Goal: Task Accomplishment & Management: Complete application form

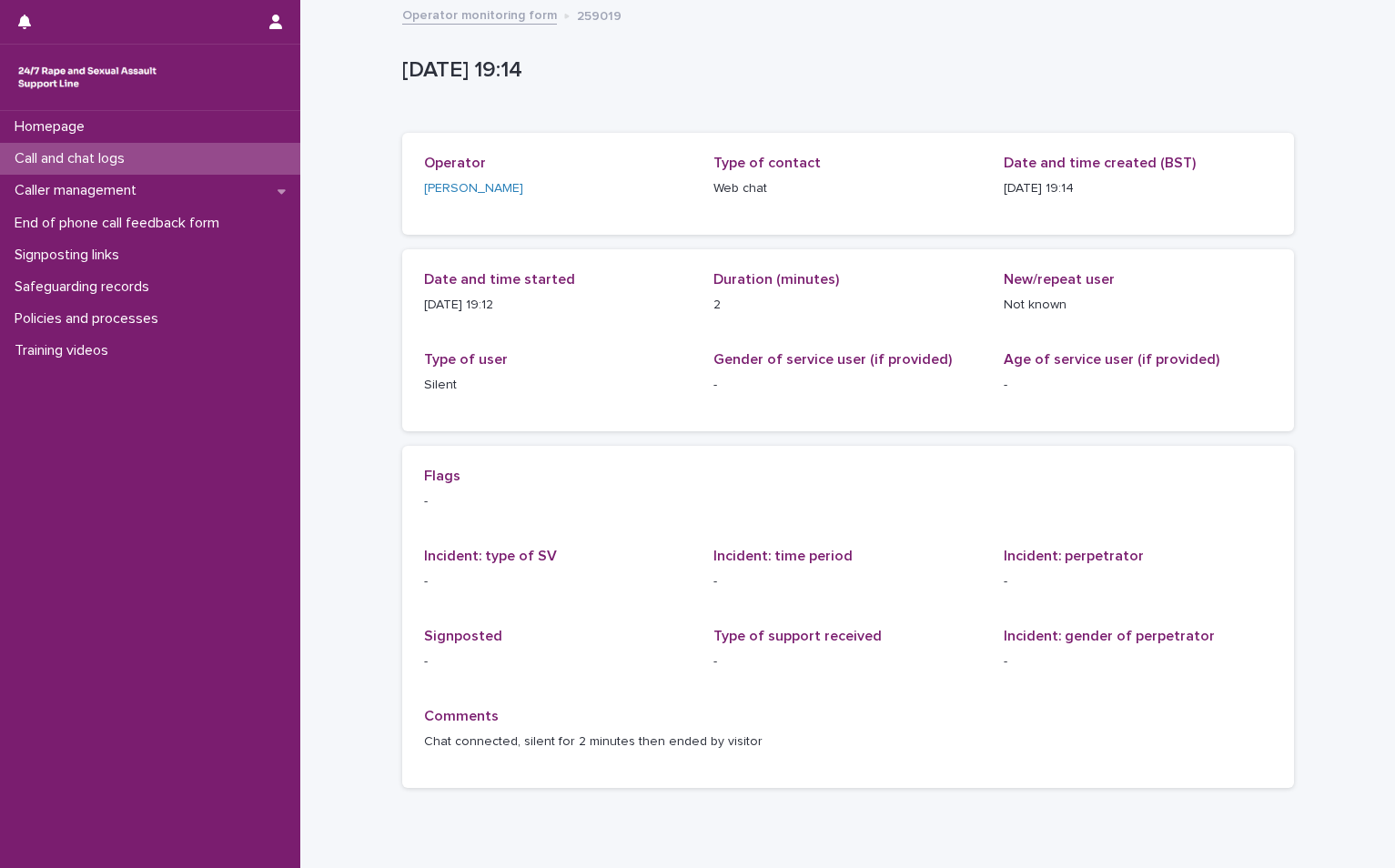
click at [94, 149] on div "Call and chat logs" at bounding box center [150, 159] width 300 height 32
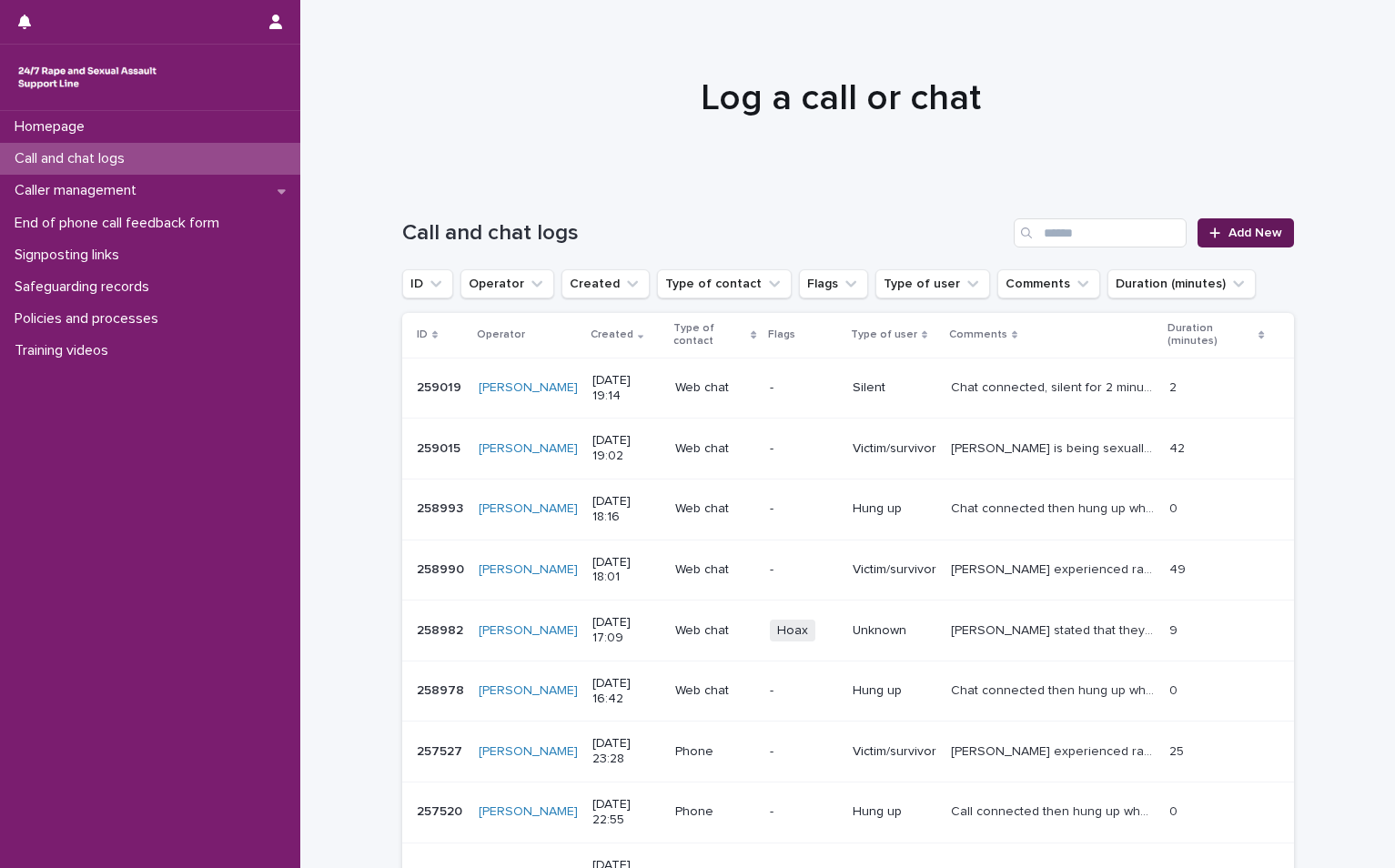
click at [1238, 238] on span "Add New" at bounding box center [1255, 233] width 54 height 13
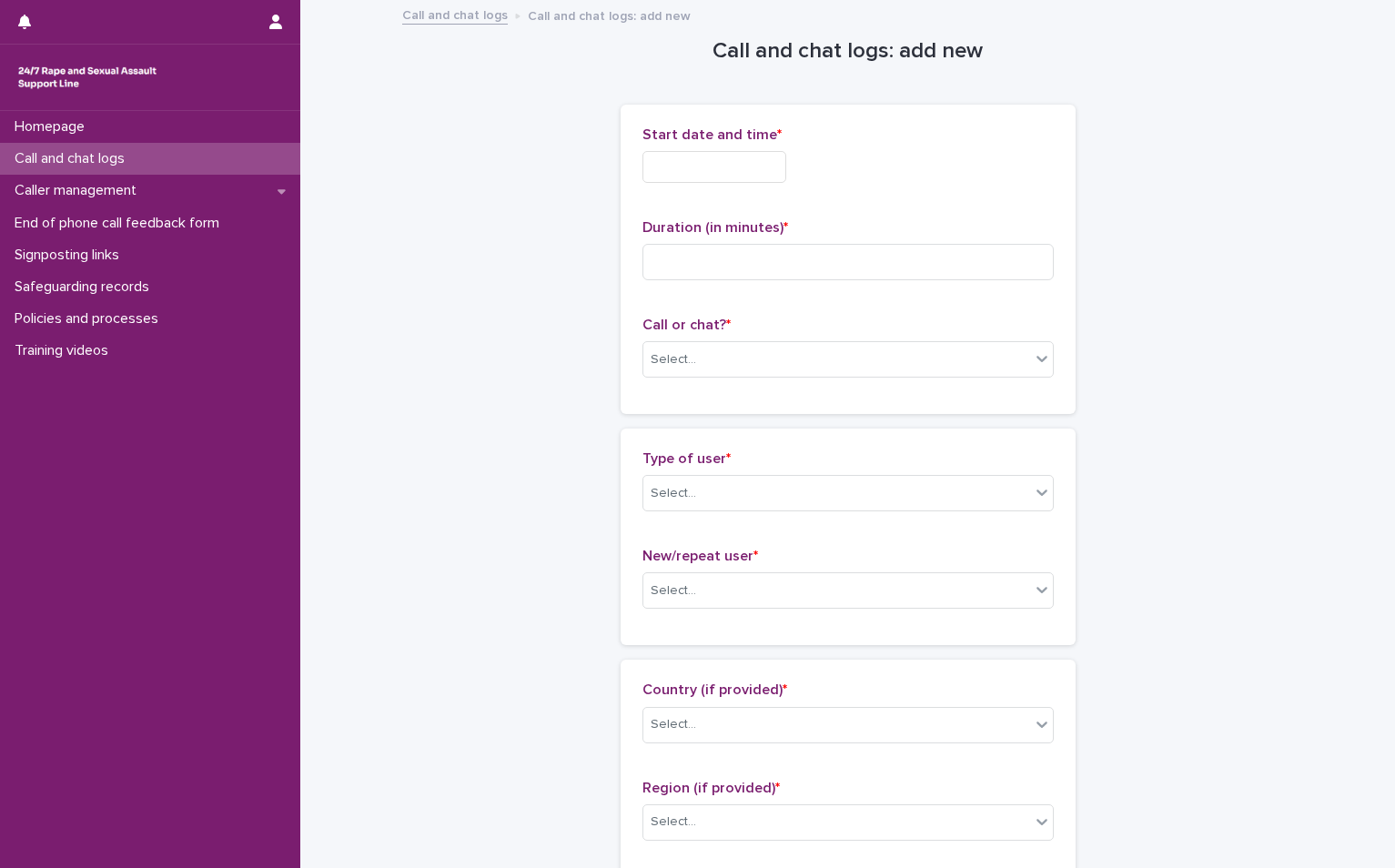
click at [657, 167] on input "text" at bounding box center [714, 167] width 144 height 32
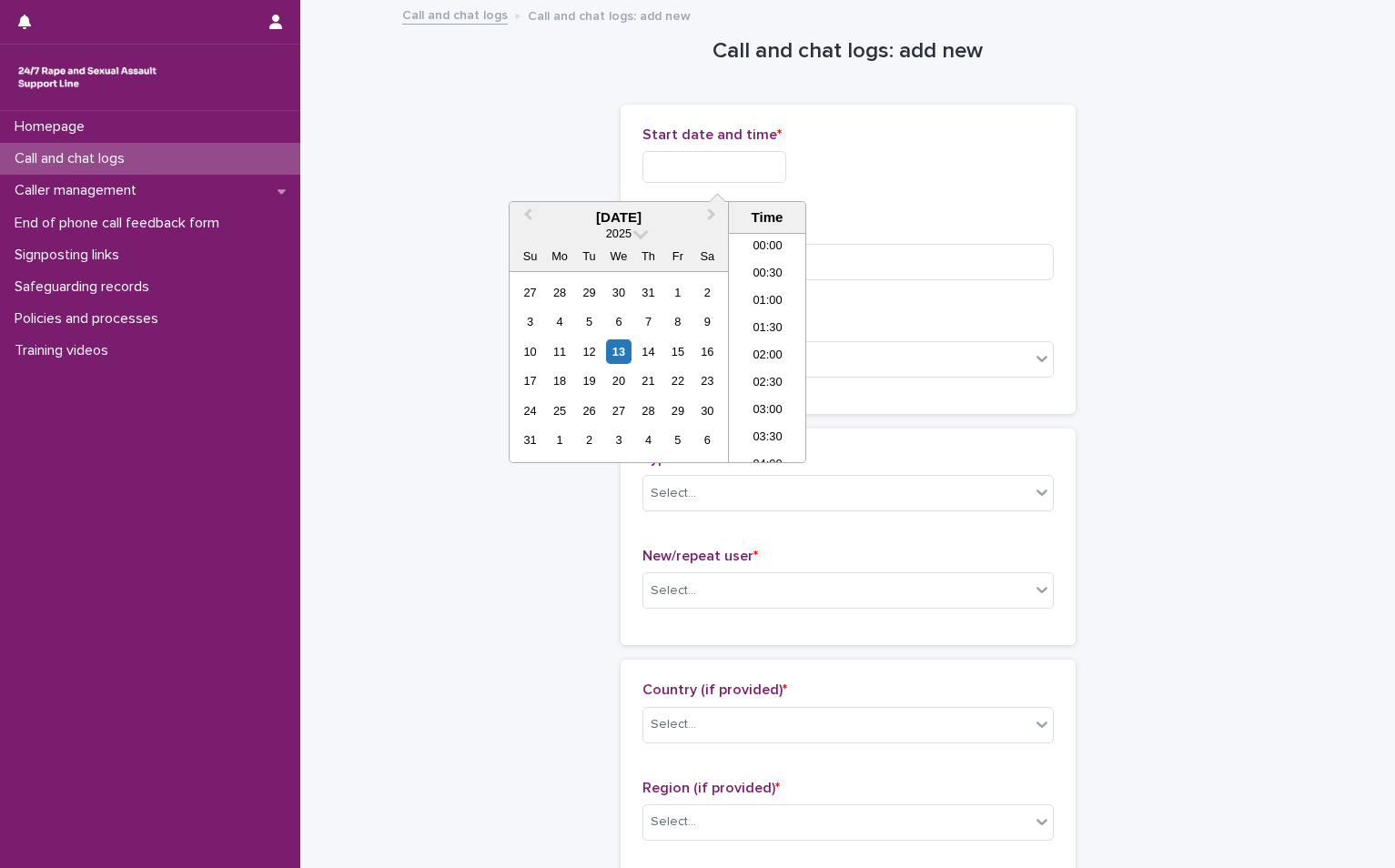
scroll to position [991, 0]
click at [628, 345] on div "13" at bounding box center [619, 351] width 24 height 24
click at [761, 282] on li "19:00" at bounding box center [768, 293] width 77 height 27
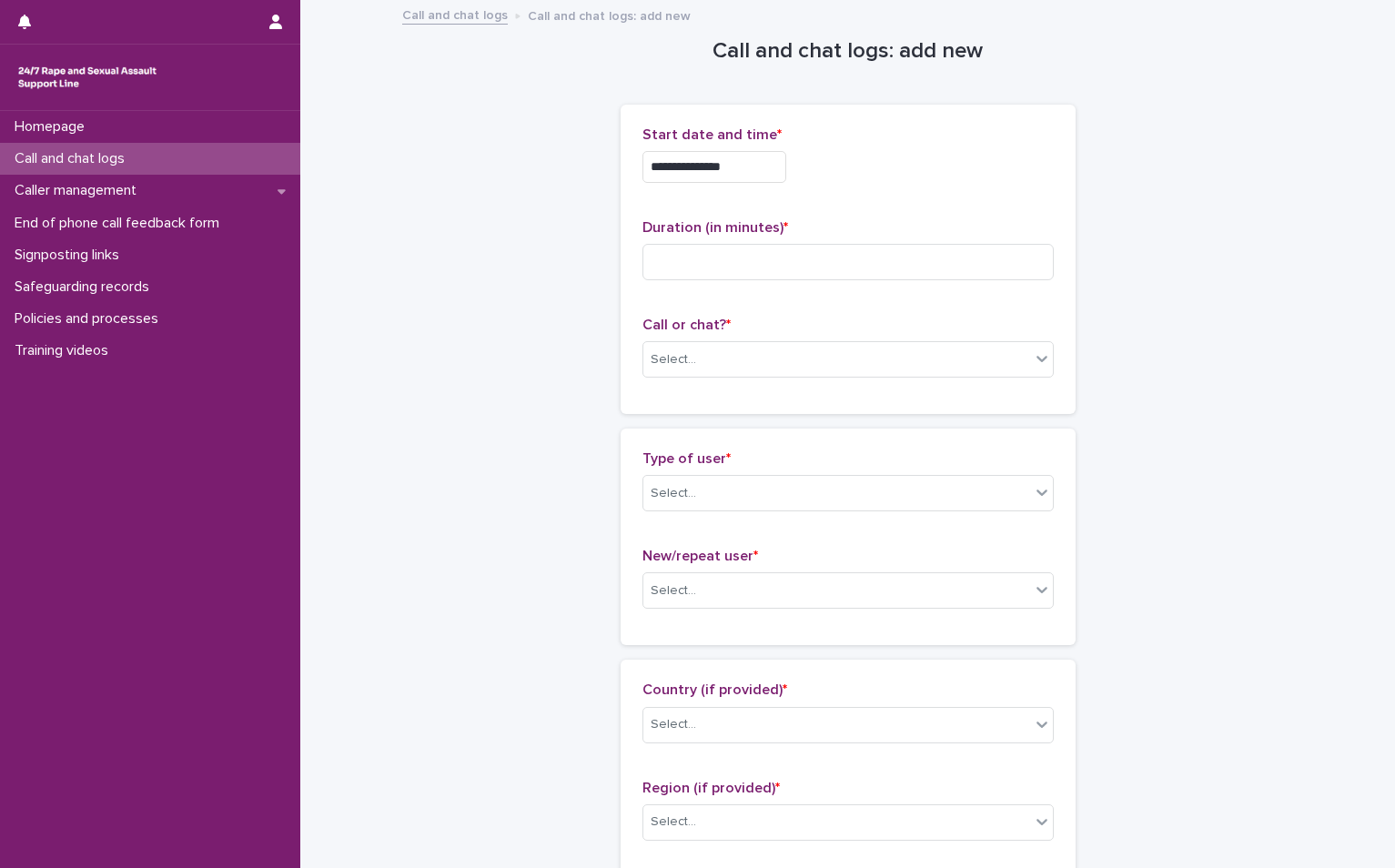
click at [746, 175] on input "**********" at bounding box center [714, 167] width 144 height 32
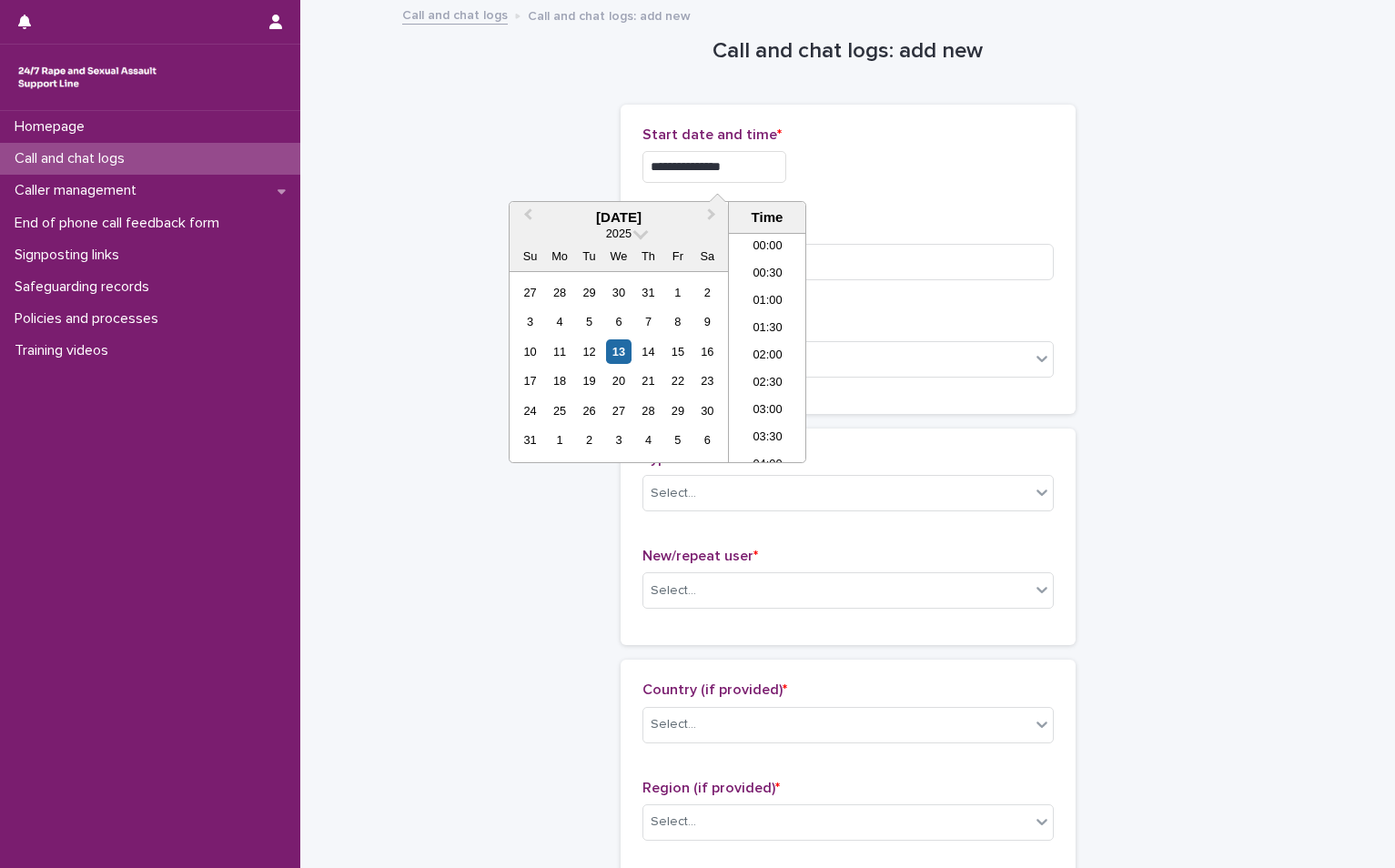
scroll to position [937, 0]
type input "**********"
click at [911, 193] on div "**********" at bounding box center [848, 161] width 412 height 71
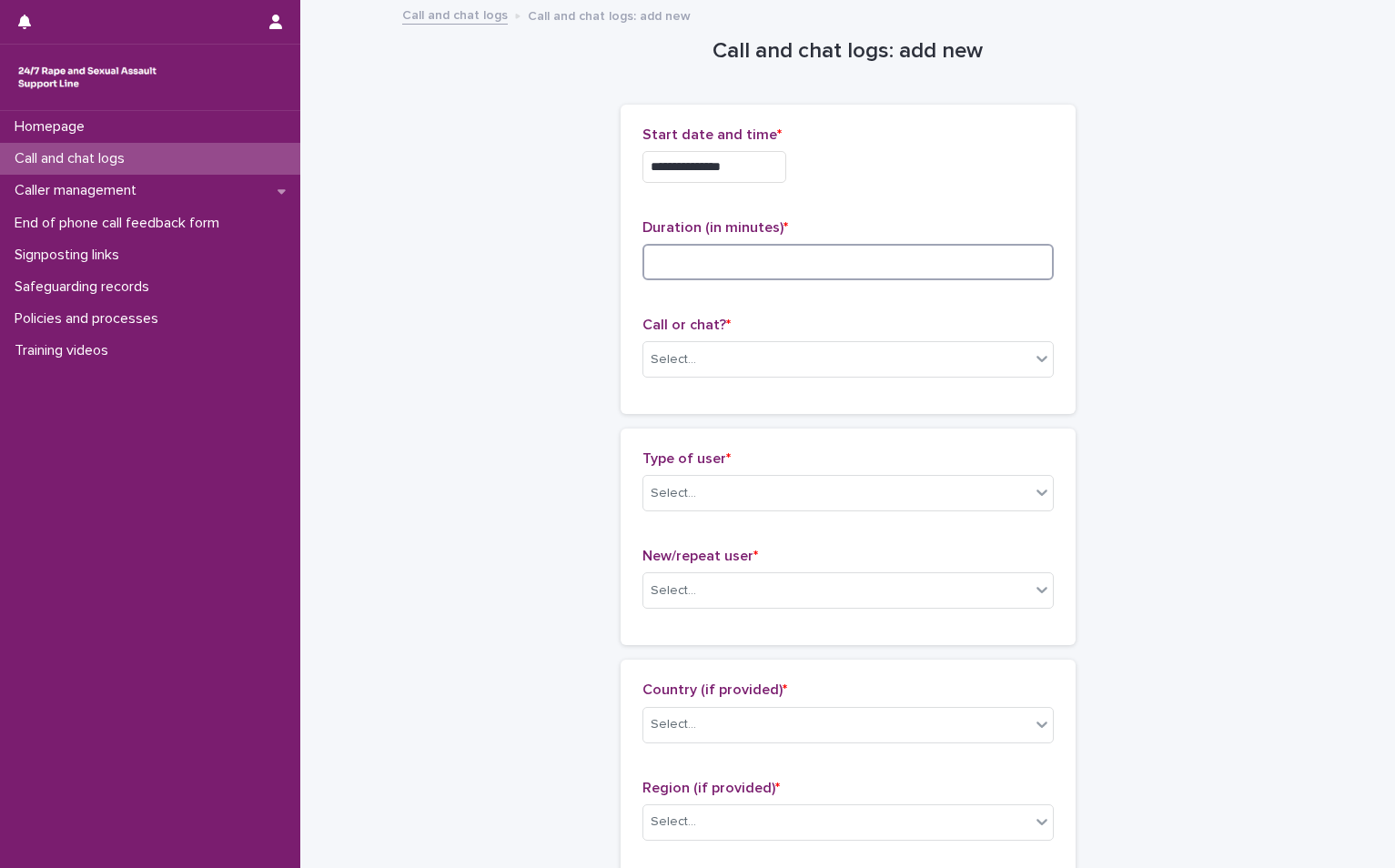
click at [672, 273] on input at bounding box center [848, 262] width 412 height 37
type input "**"
click at [733, 364] on div "Select..." at bounding box center [836, 360] width 387 height 30
click at [667, 426] on div "Web chat" at bounding box center [840, 426] width 410 height 32
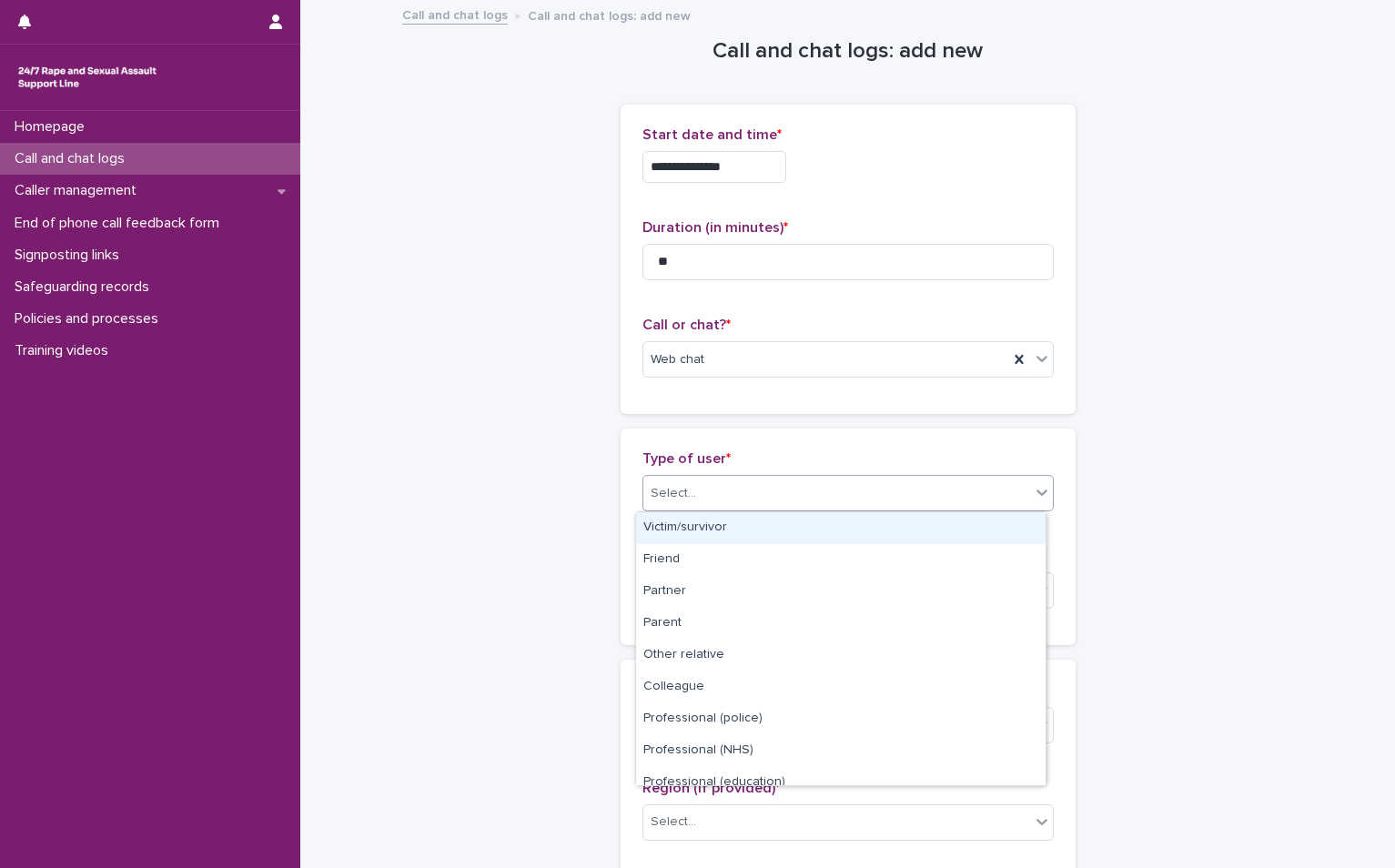
click at [694, 496] on div "Select..." at bounding box center [836, 493] width 387 height 30
click at [693, 524] on div "Victim/survivor" at bounding box center [840, 528] width 410 height 32
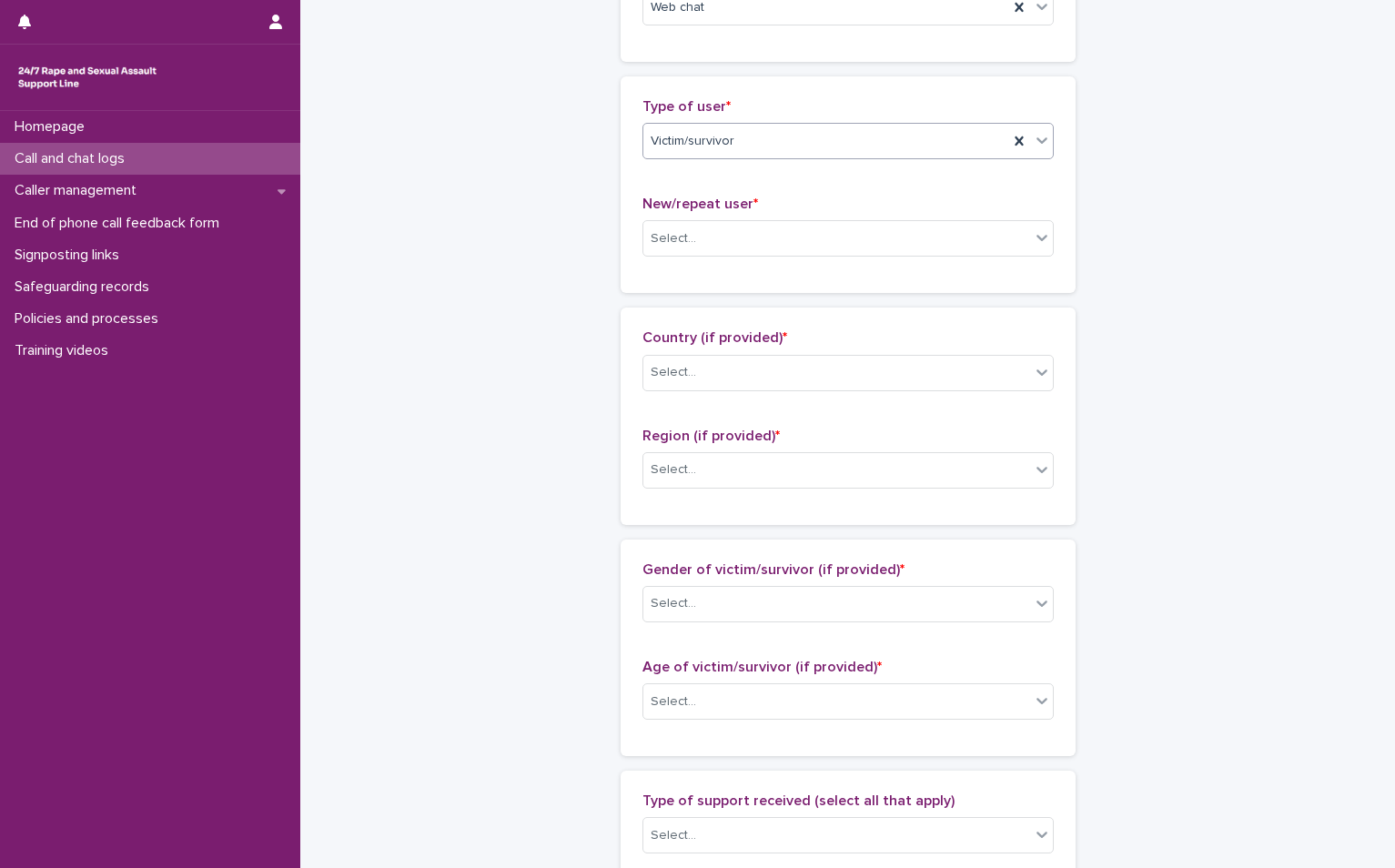
scroll to position [364, 0]
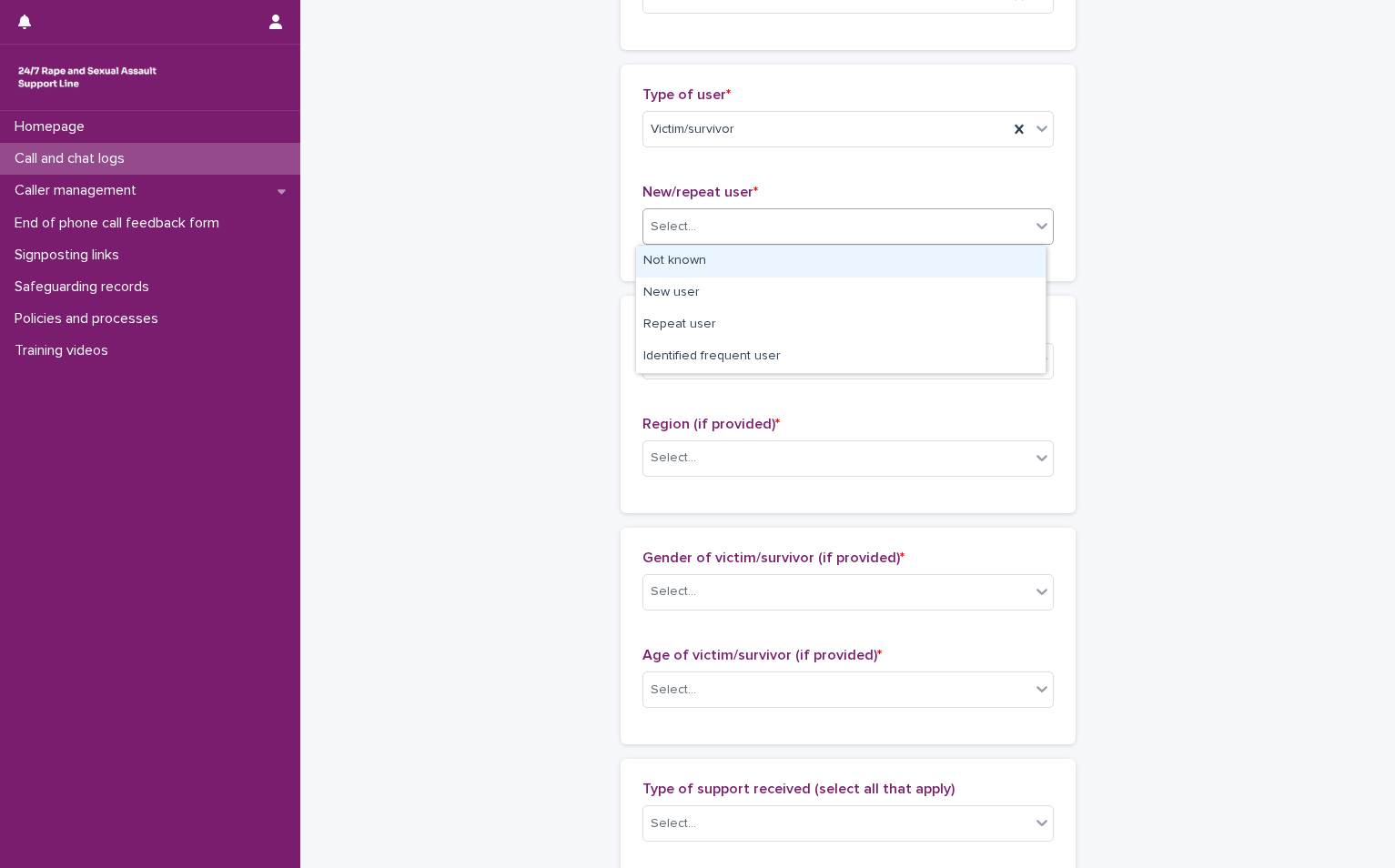
click at [751, 230] on div "Select..." at bounding box center [836, 227] width 387 height 30
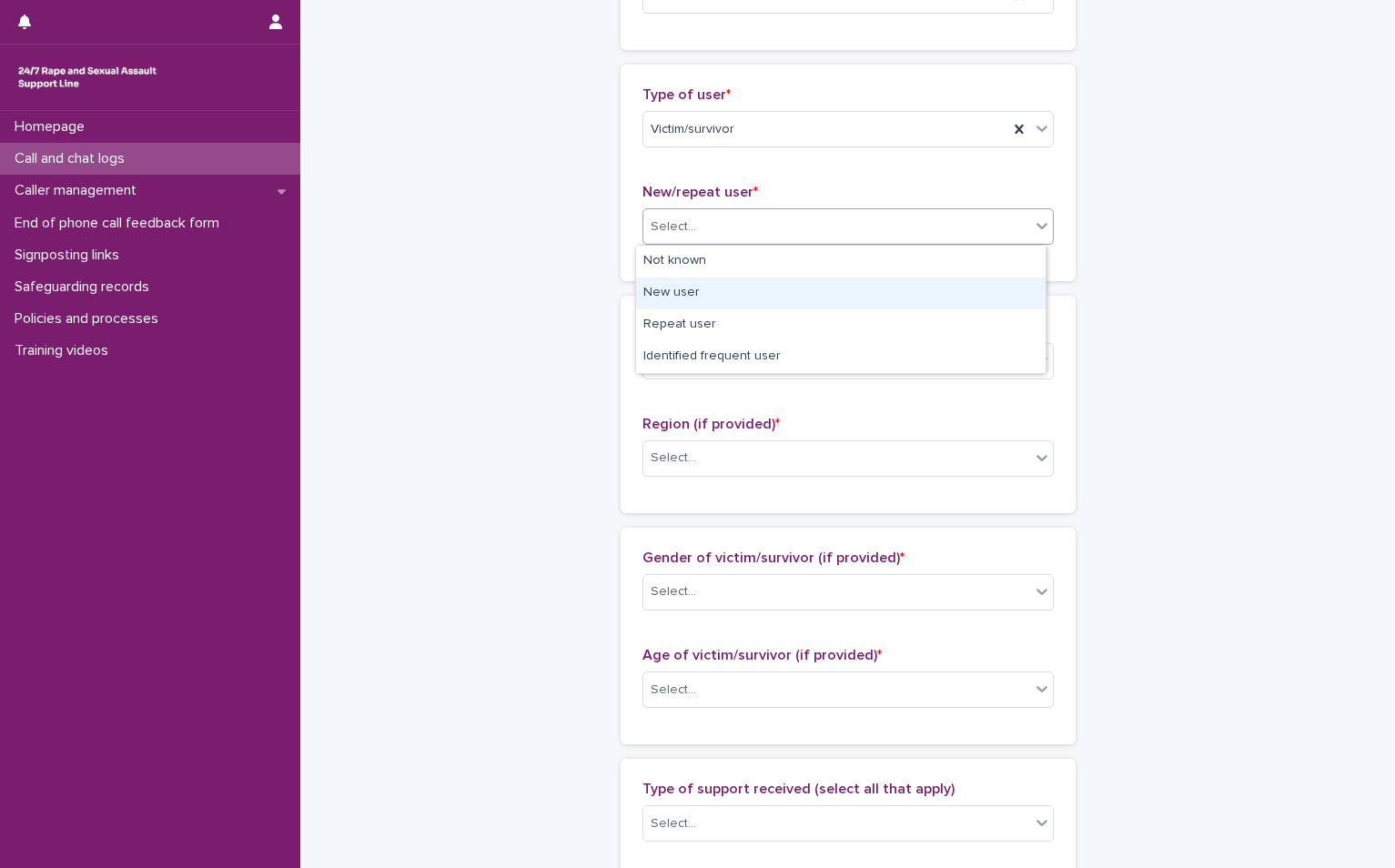
click at [688, 301] on div "New user" at bounding box center [840, 294] width 410 height 32
click at [711, 372] on div "Select..." at bounding box center [836, 361] width 387 height 30
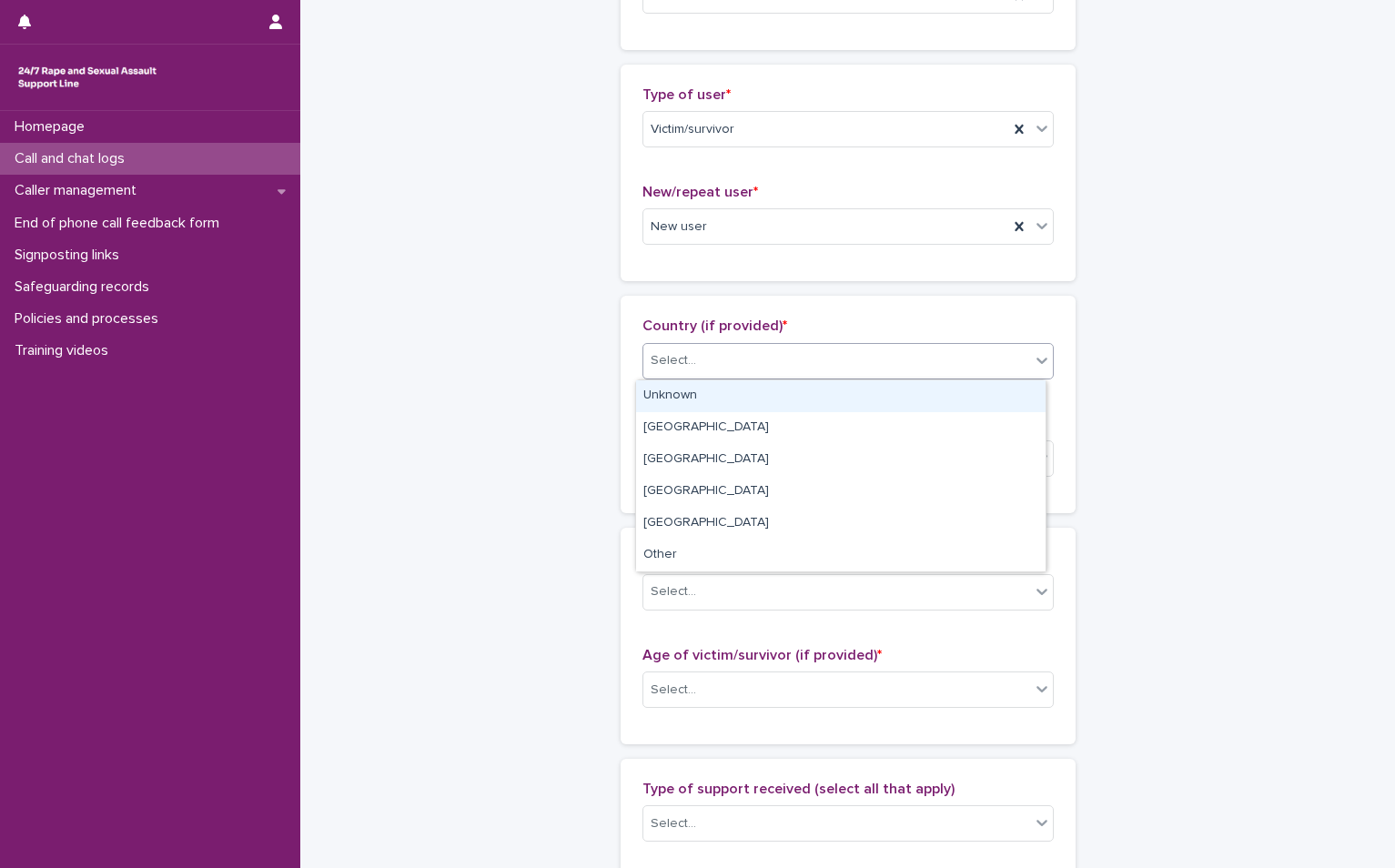
click at [700, 381] on div "Unknown" at bounding box center [840, 396] width 410 height 32
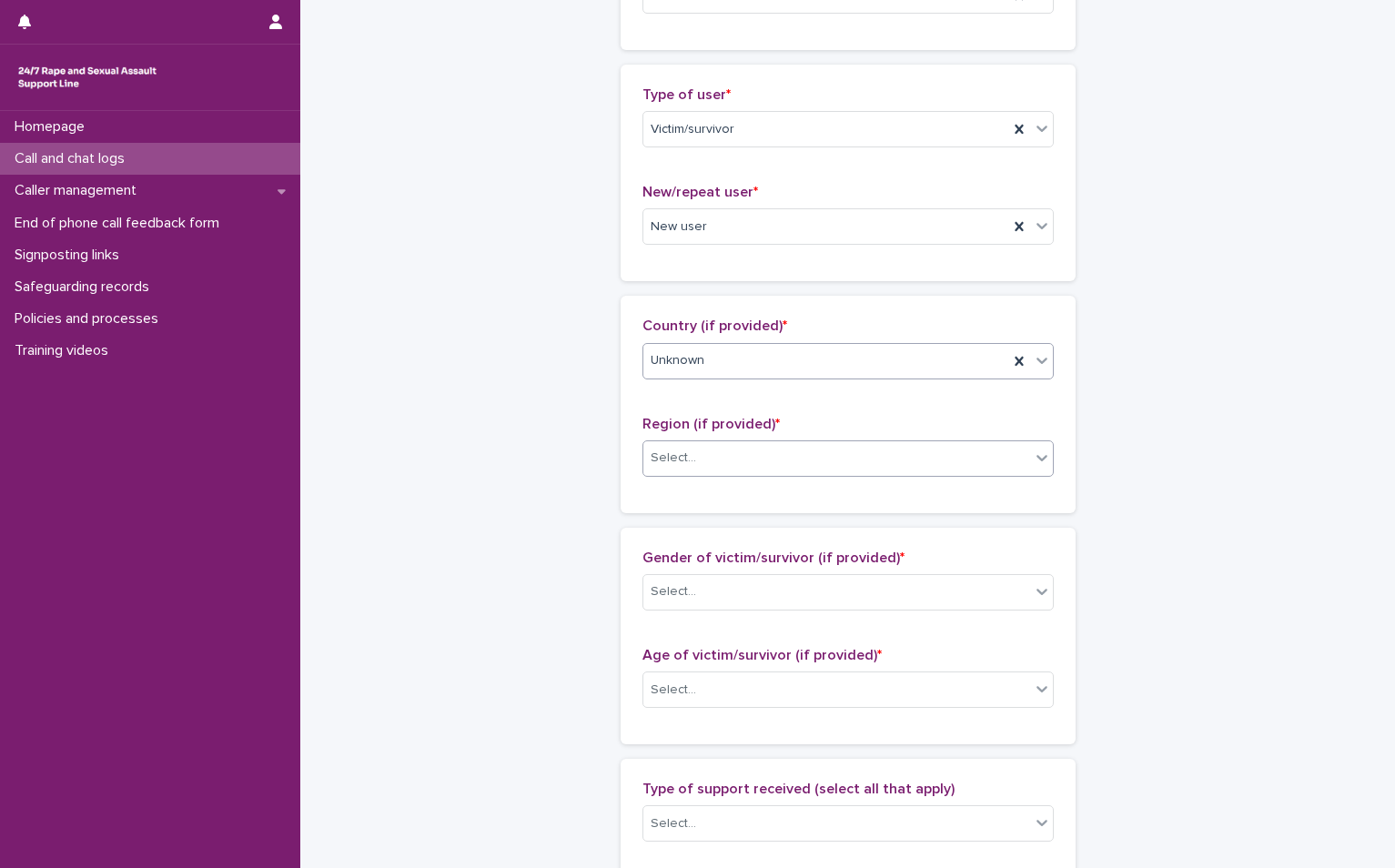
click at [677, 443] on div "Select..." at bounding box center [836, 458] width 387 height 30
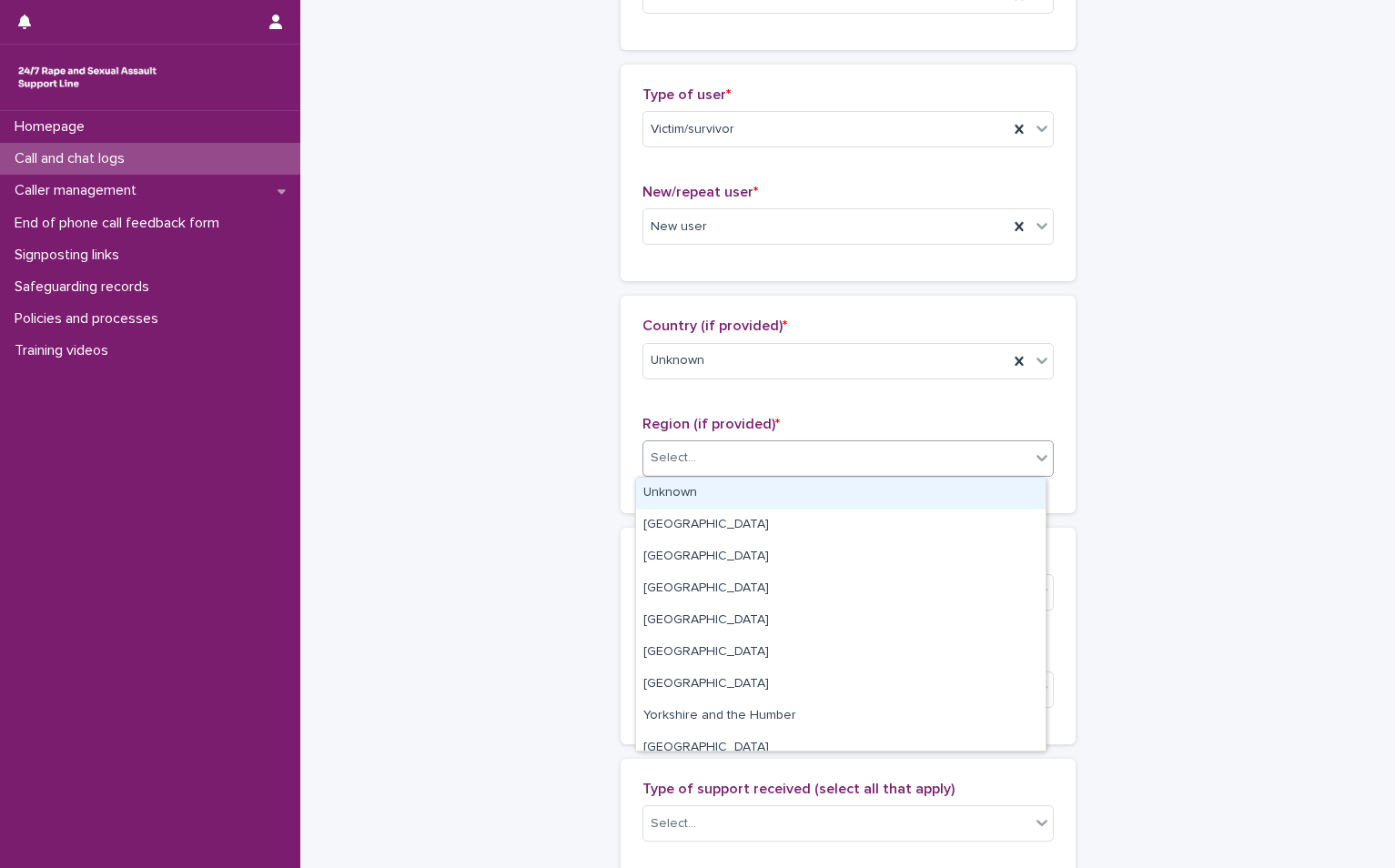
click at [678, 484] on div "Unknown" at bounding box center [840, 493] width 410 height 32
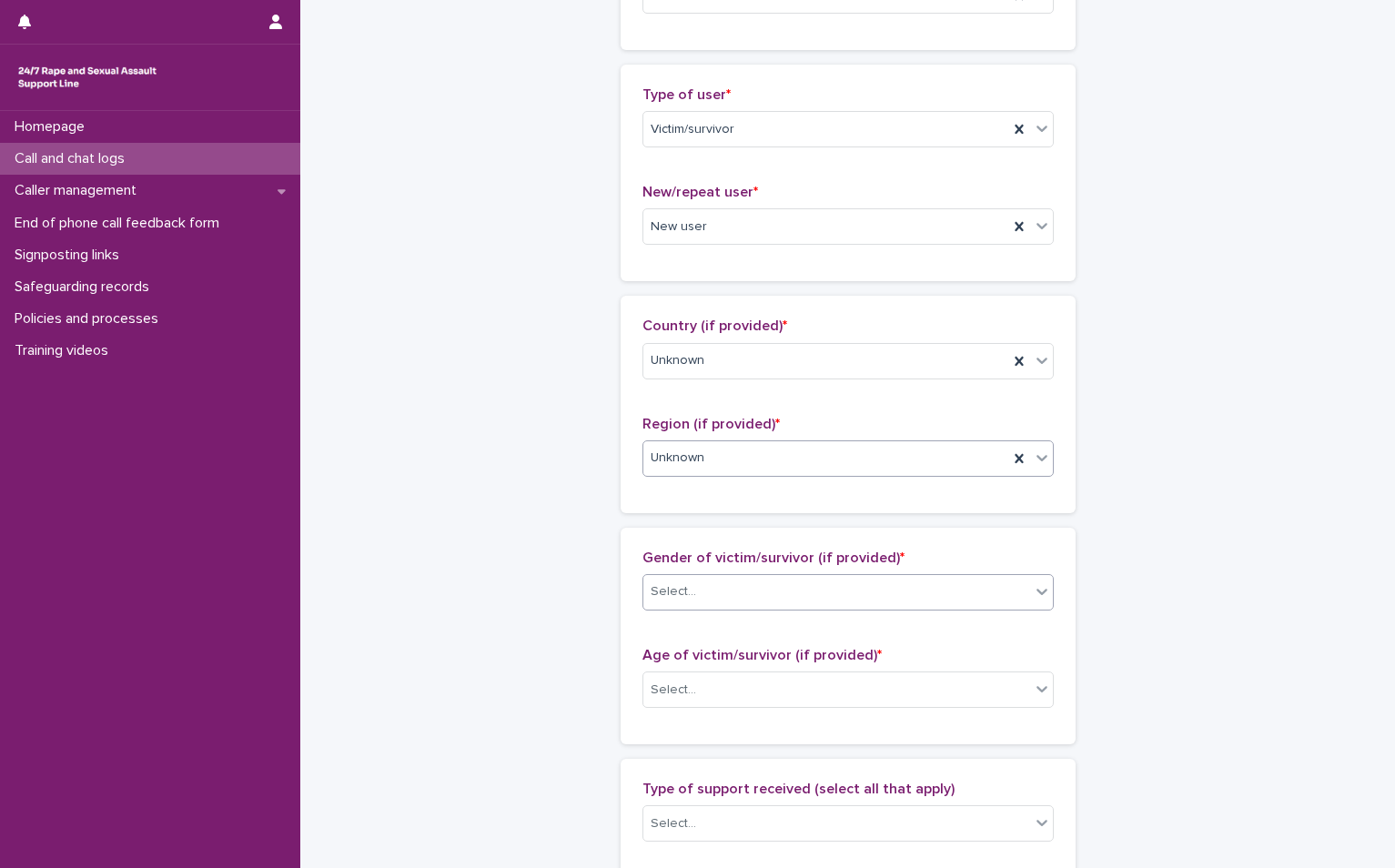
click at [684, 584] on div "Select..." at bounding box center [673, 591] width 45 height 19
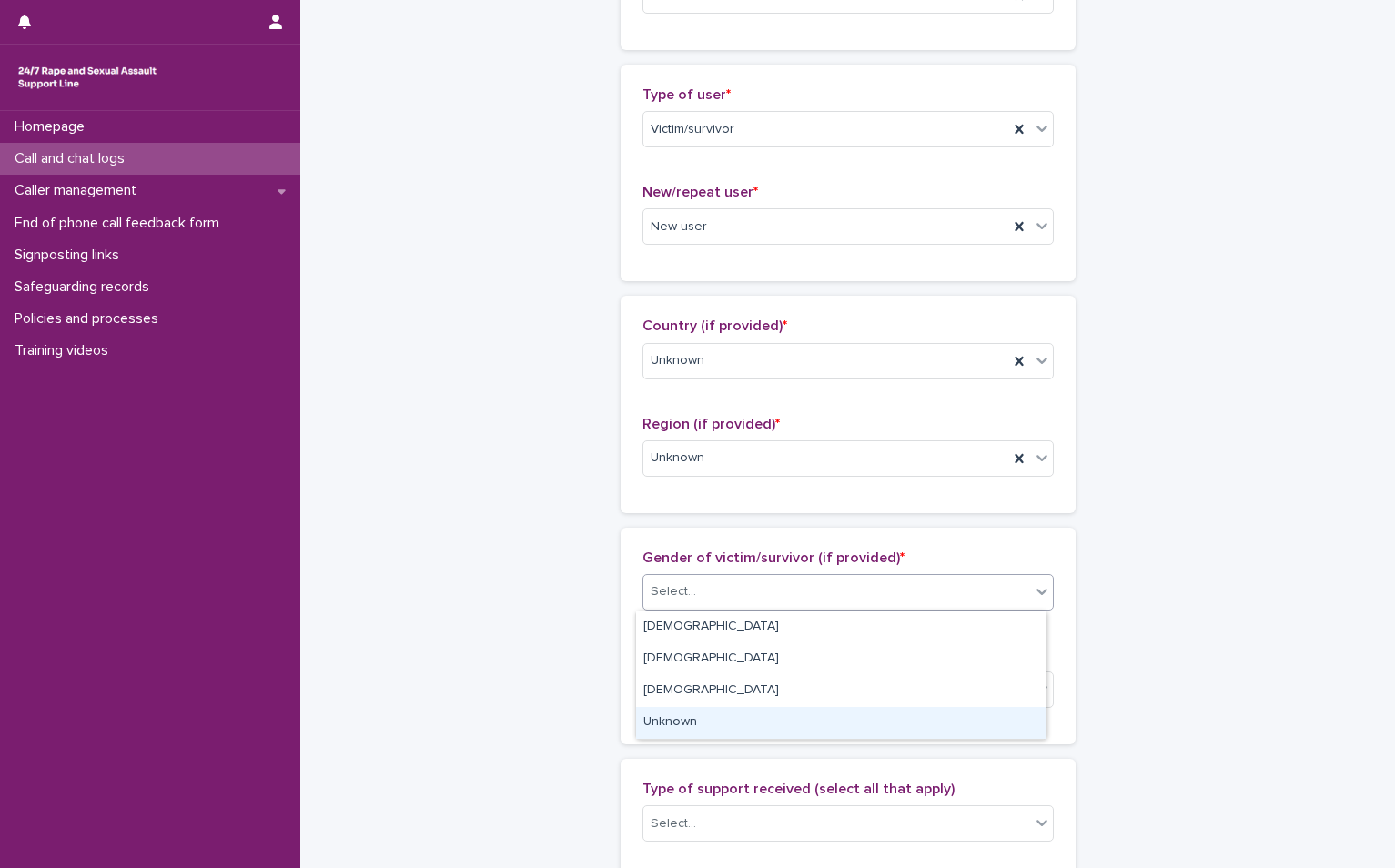
click at [690, 723] on div "Unknown" at bounding box center [840, 723] width 410 height 32
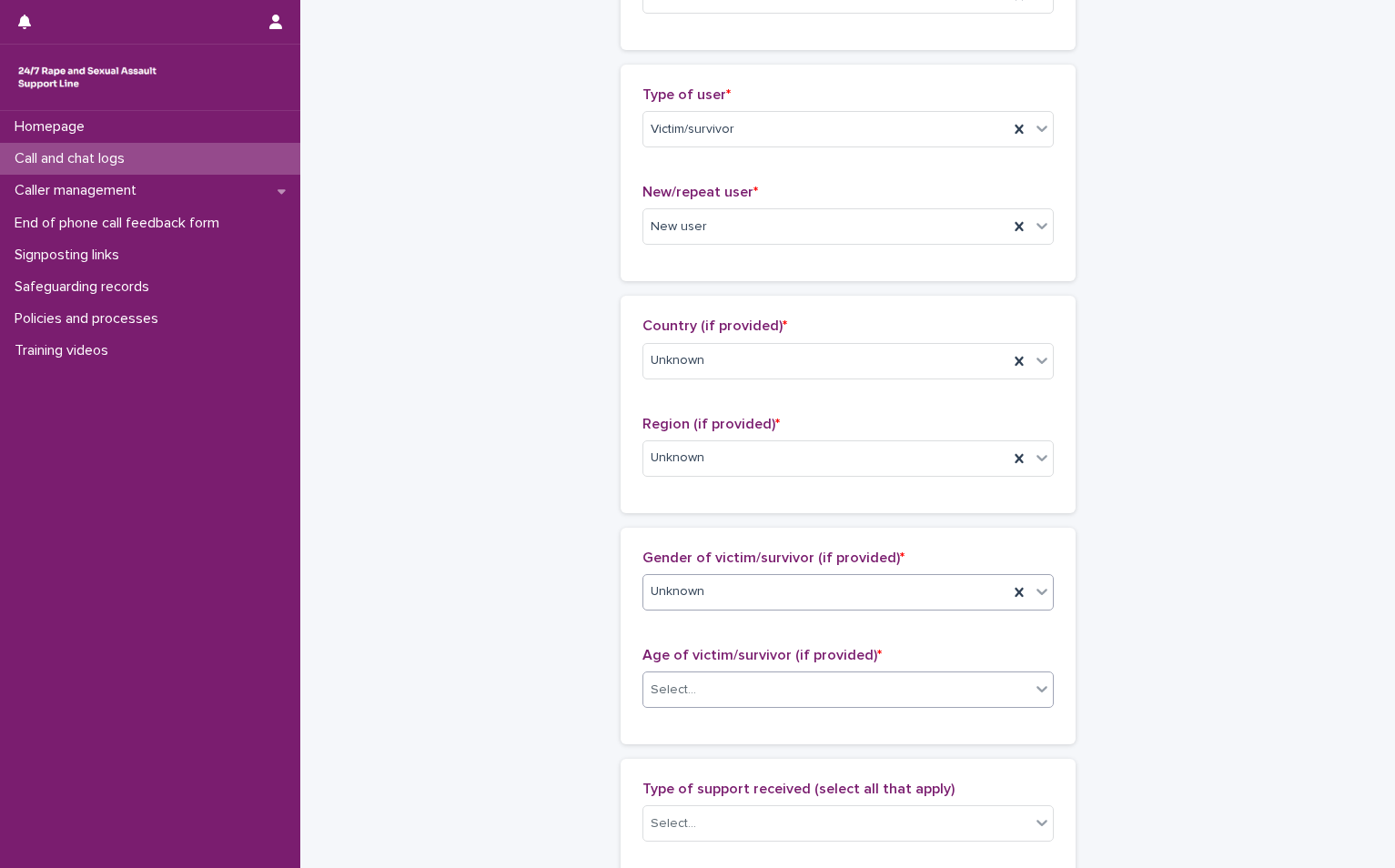
click at [755, 690] on div "Select..." at bounding box center [836, 690] width 387 height 30
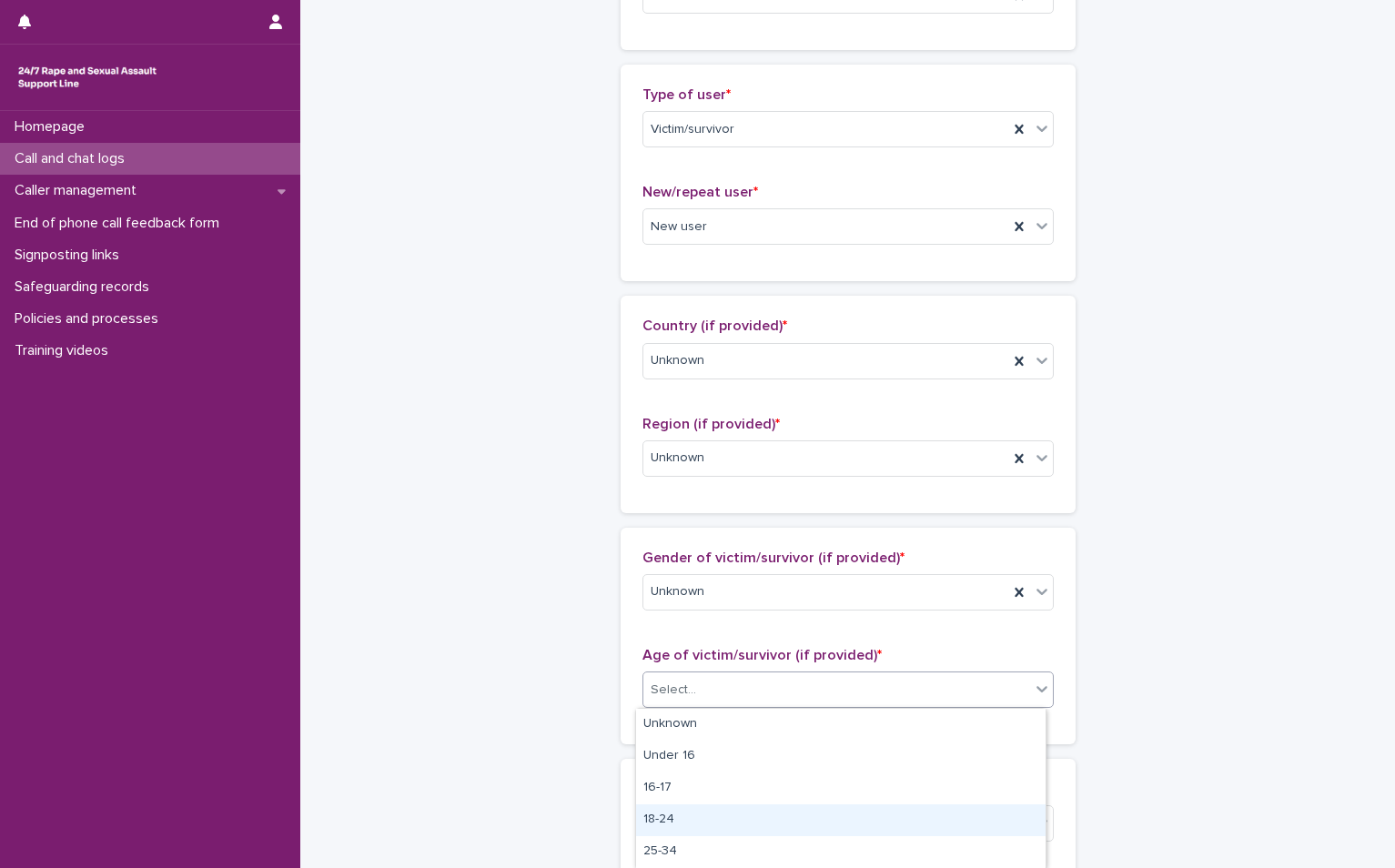
click at [708, 822] on div "18-24" at bounding box center [840, 820] width 410 height 32
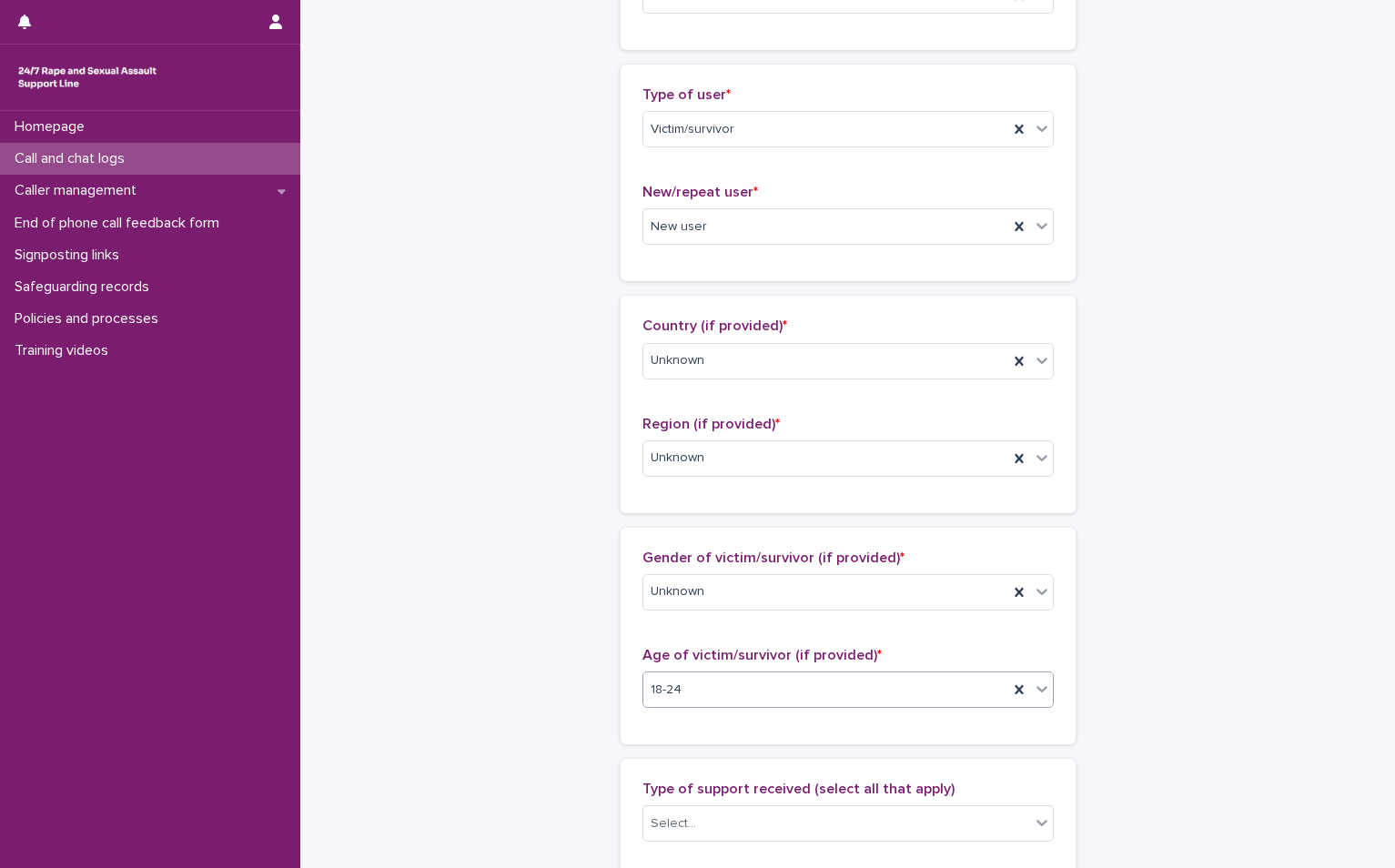
scroll to position [636, 0]
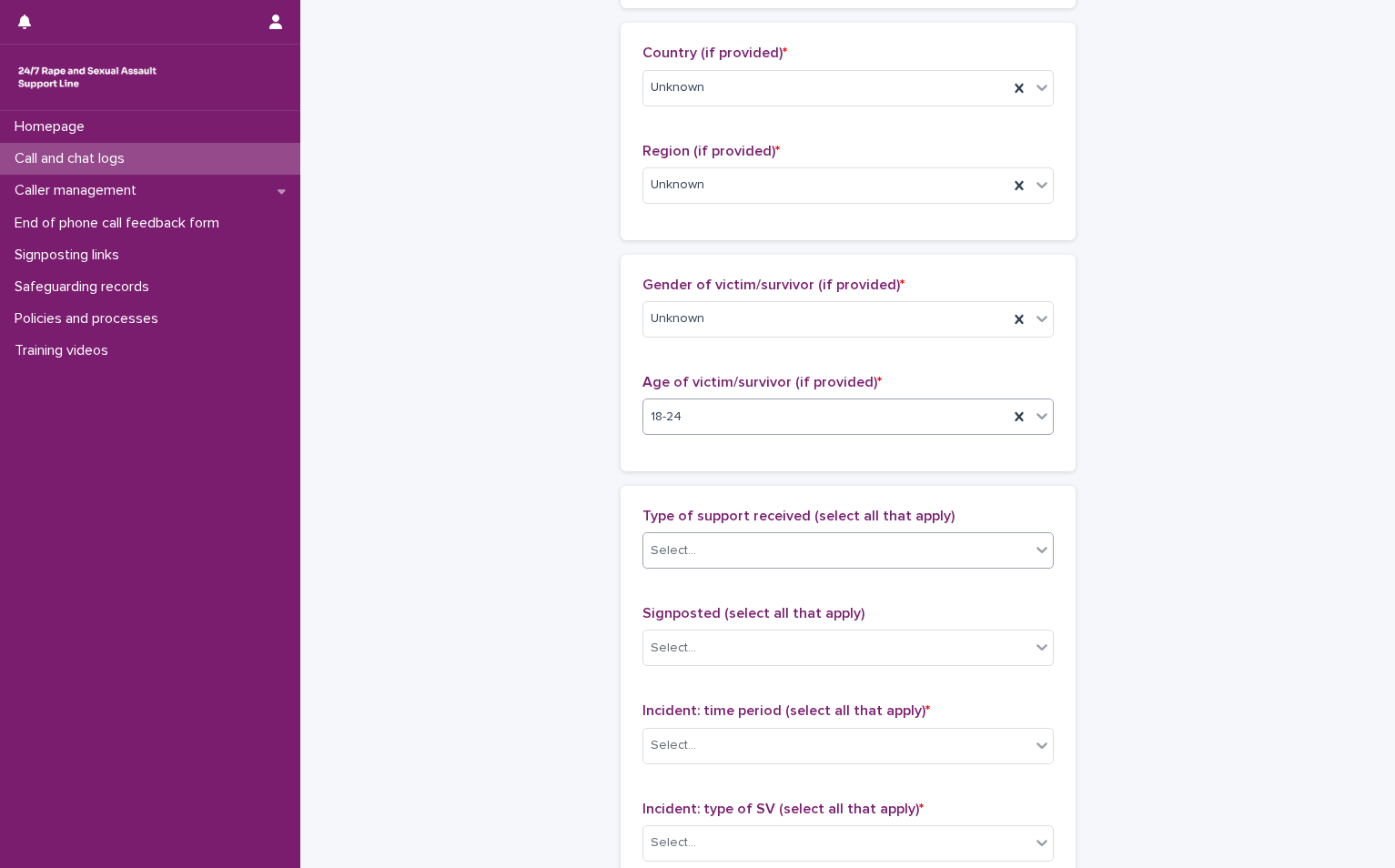
click at [651, 555] on div "Select..." at bounding box center [673, 551] width 45 height 19
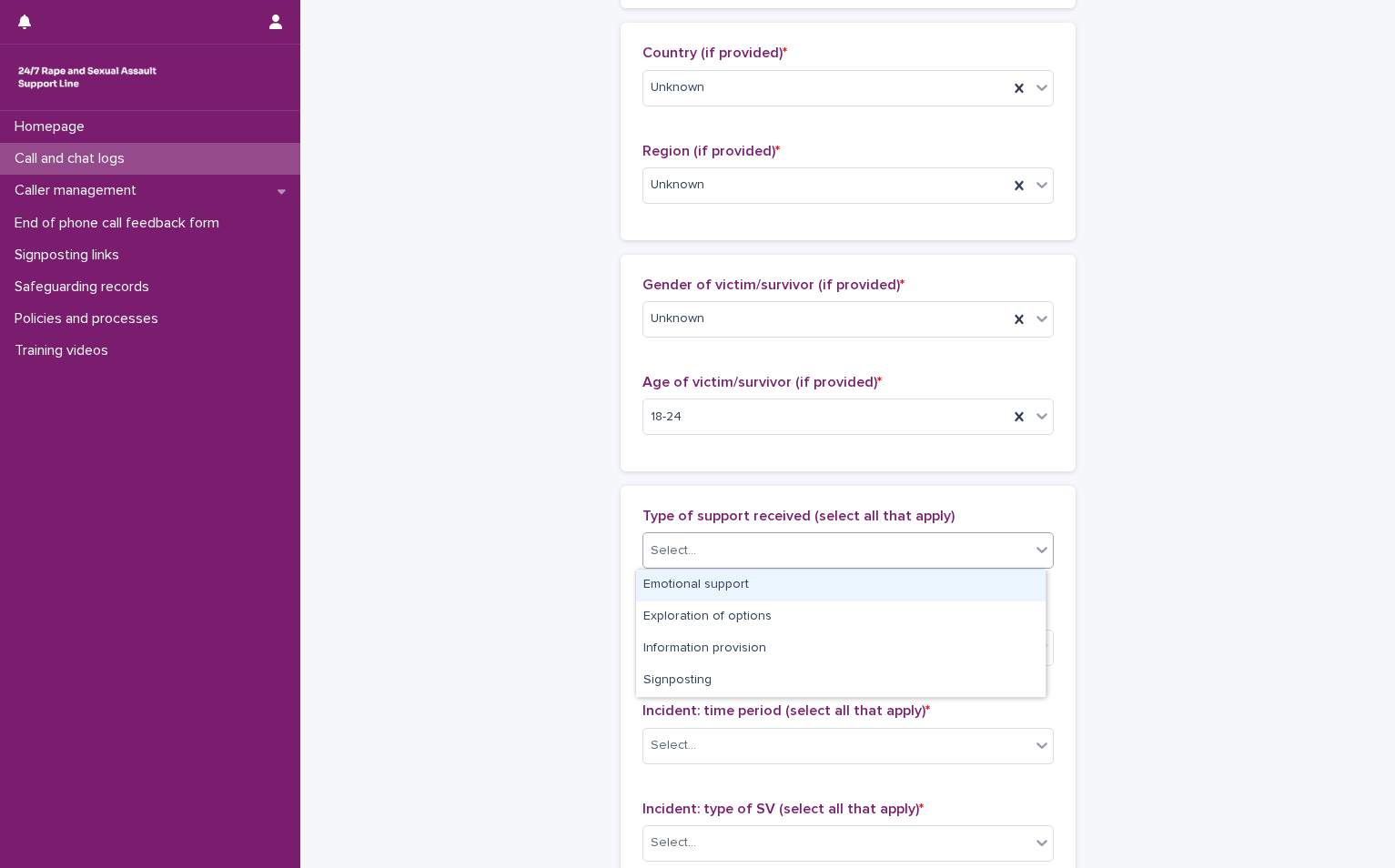
click at [681, 577] on div "Emotional support" at bounding box center [840, 586] width 410 height 32
click at [782, 549] on div "Emotional support" at bounding box center [825, 551] width 365 height 32
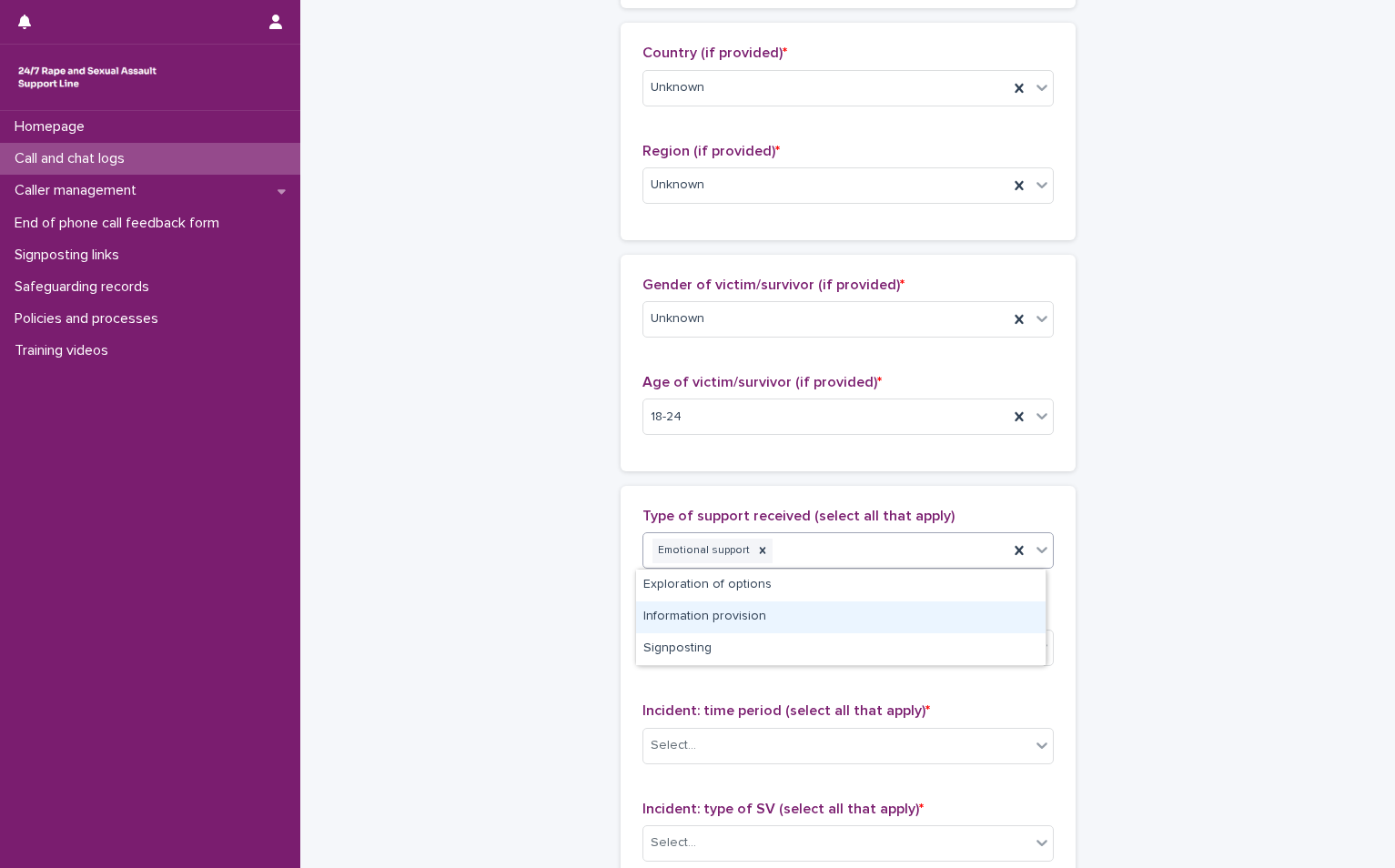
click at [792, 610] on div "Information provision" at bounding box center [840, 618] width 410 height 32
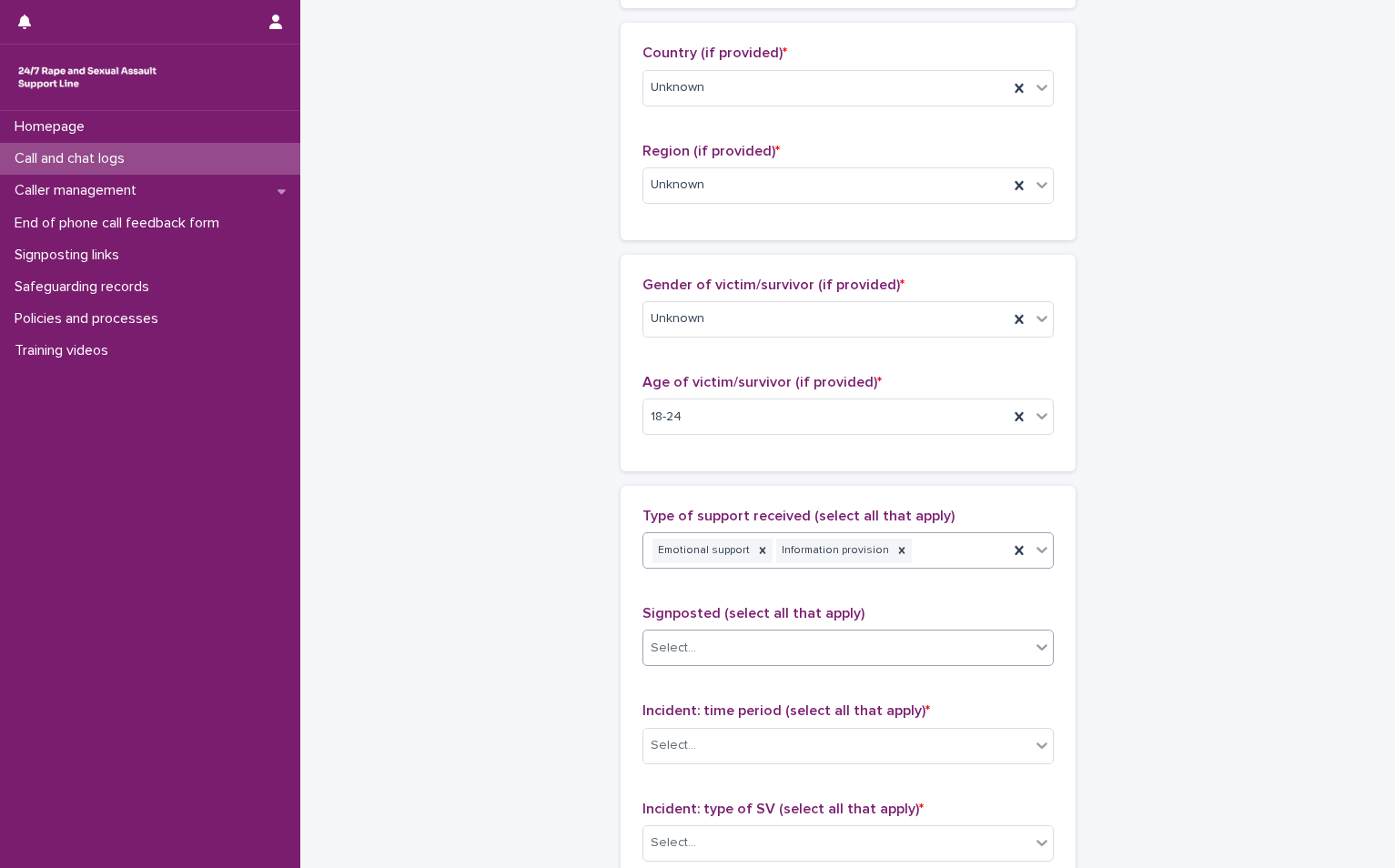
click at [739, 652] on div "Select..." at bounding box center [836, 649] width 387 height 30
click at [1283, 565] on div "**********" at bounding box center [848, 350] width 892 height 1969
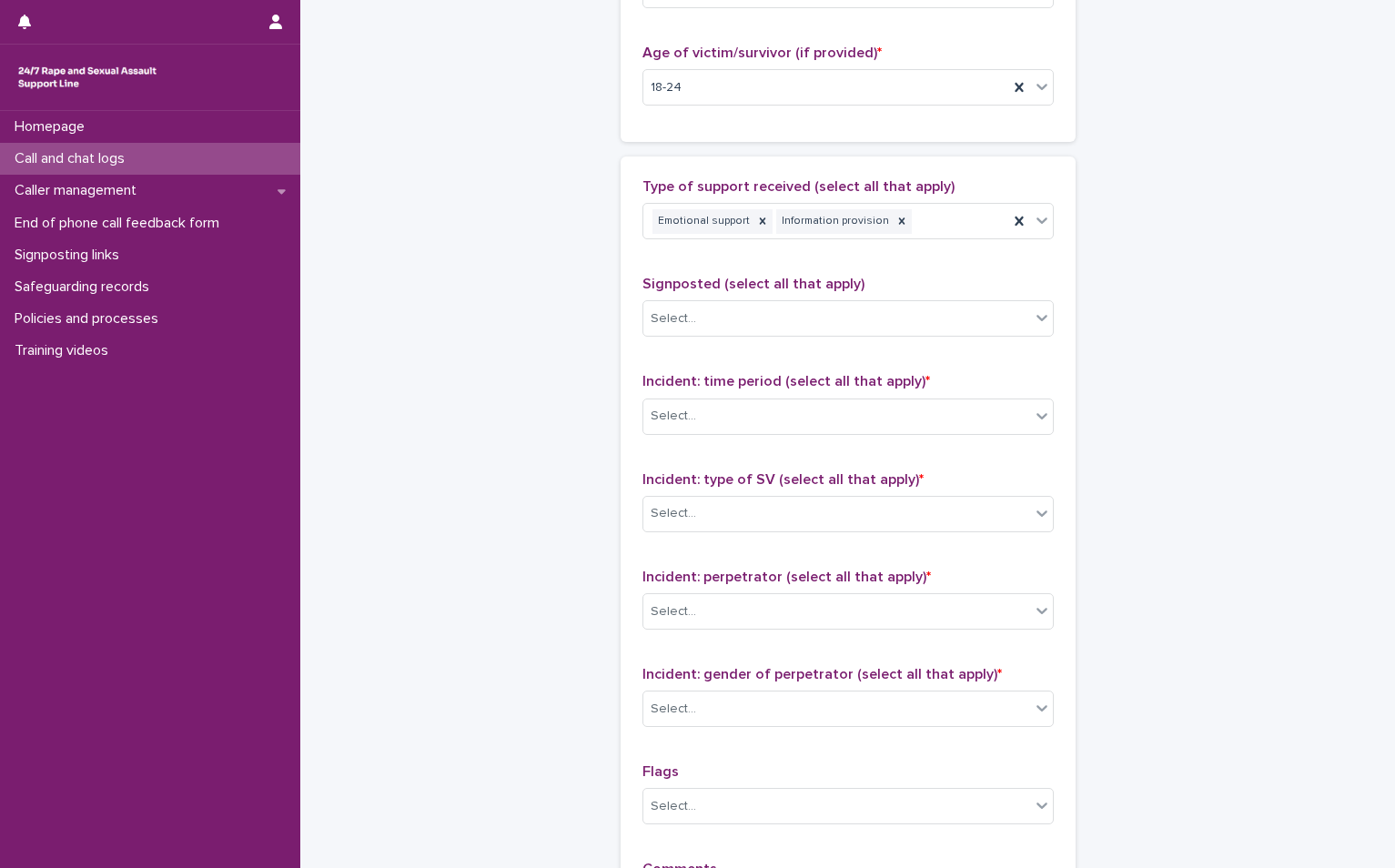
scroll to position [1001, 0]
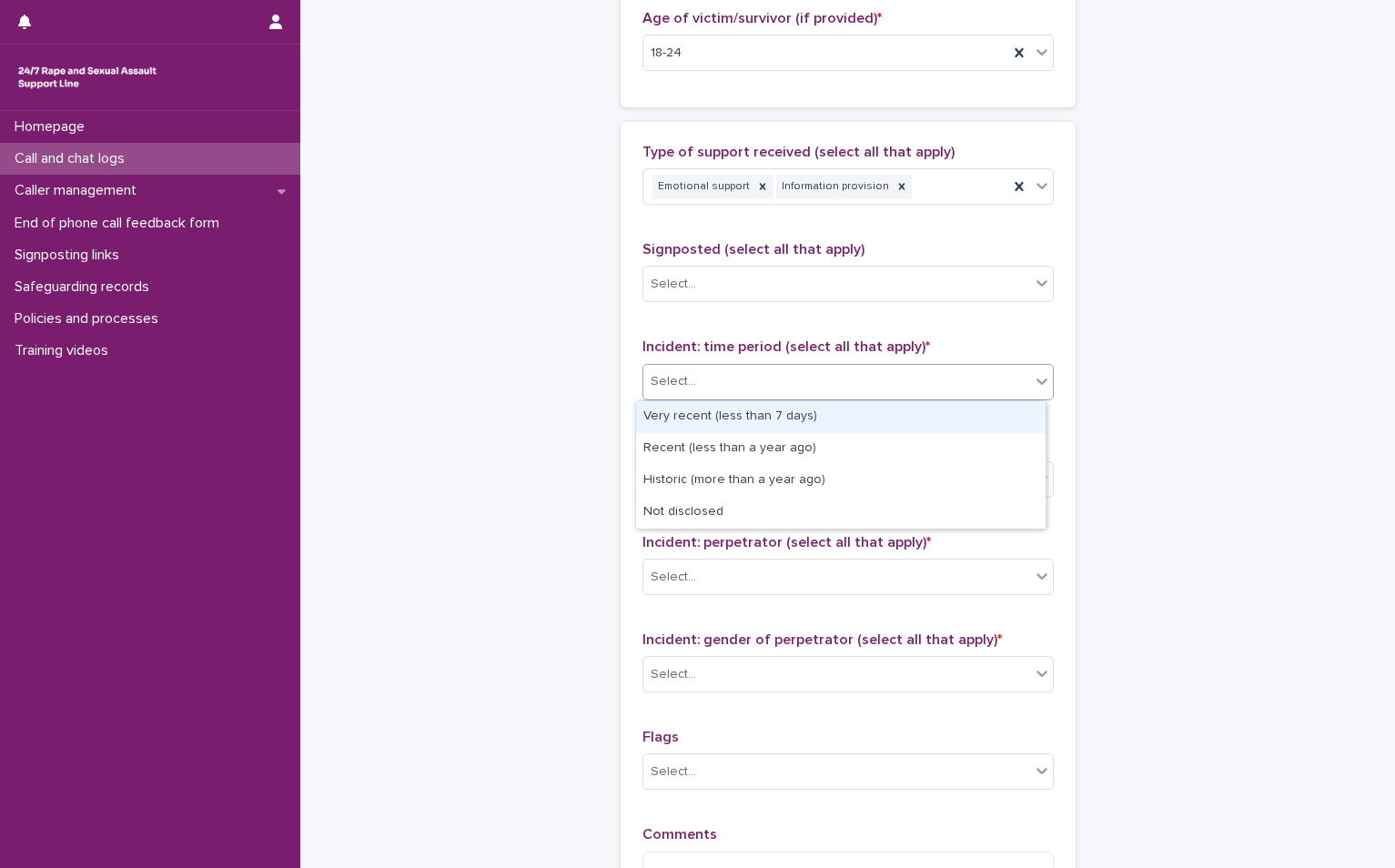
click at [726, 380] on div "Select..." at bounding box center [836, 381] width 387 height 30
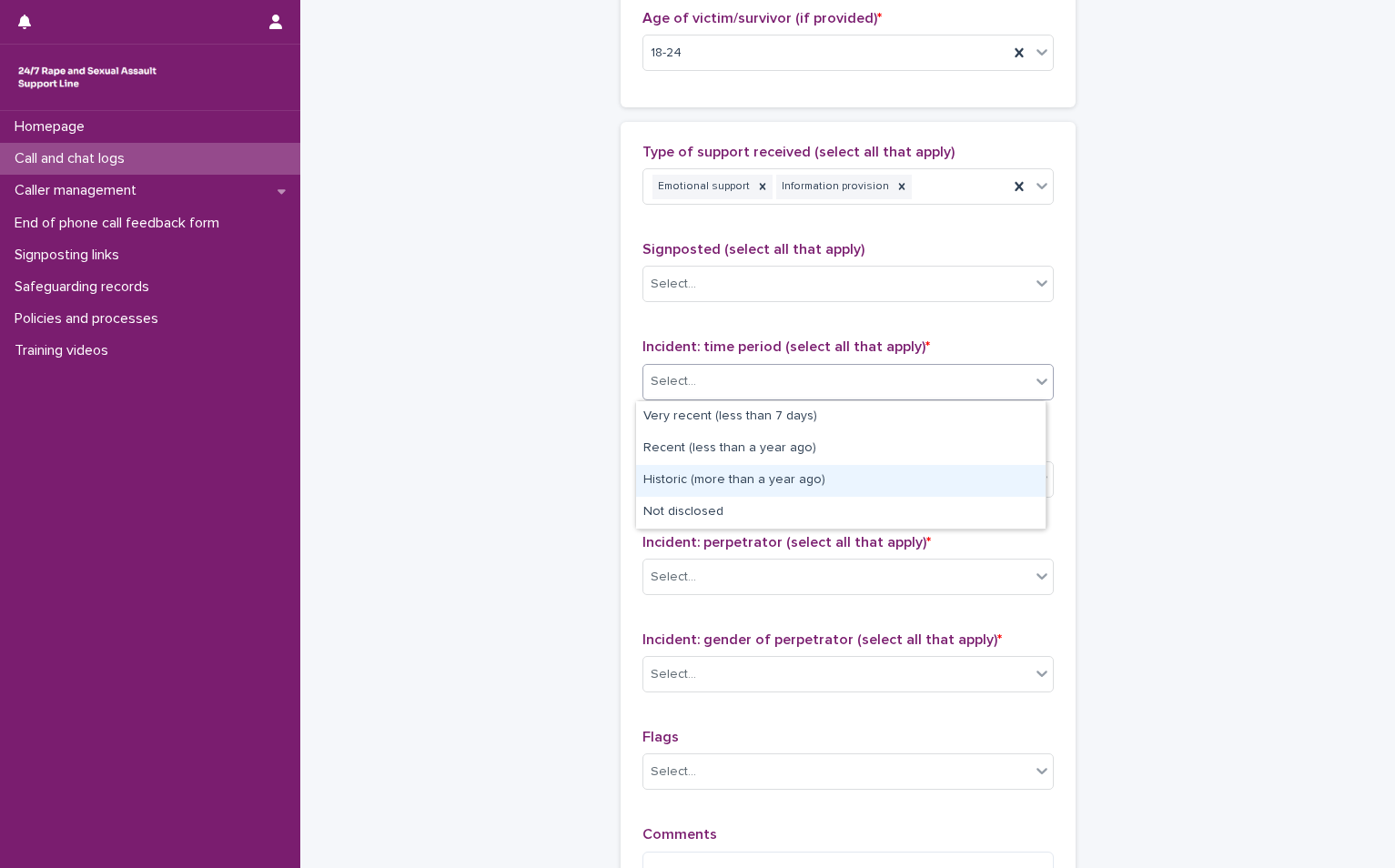
click at [718, 487] on div "Historic (more than a year ago)" at bounding box center [840, 481] width 410 height 32
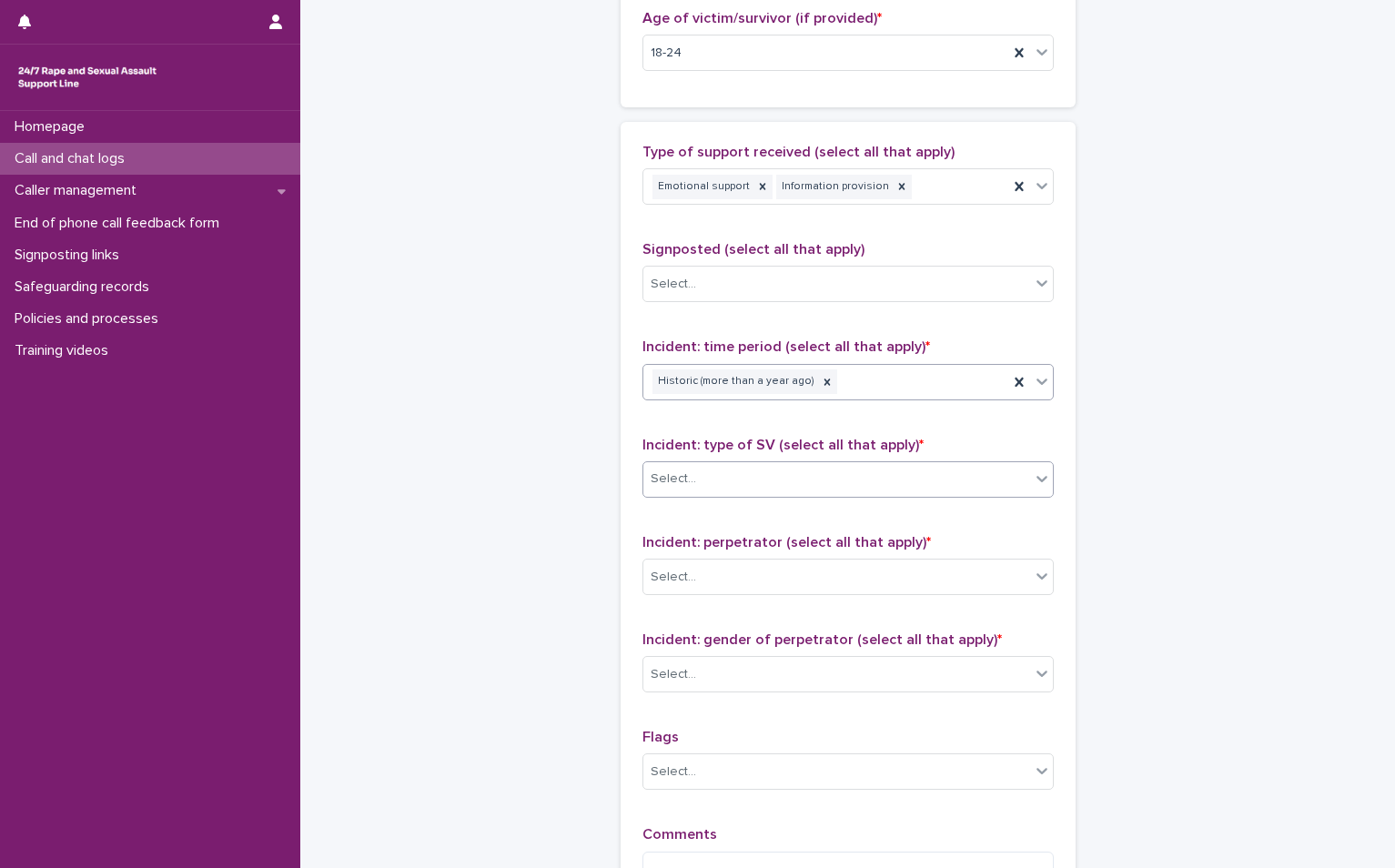
click at [718, 468] on div "Select..." at bounding box center [836, 479] width 387 height 30
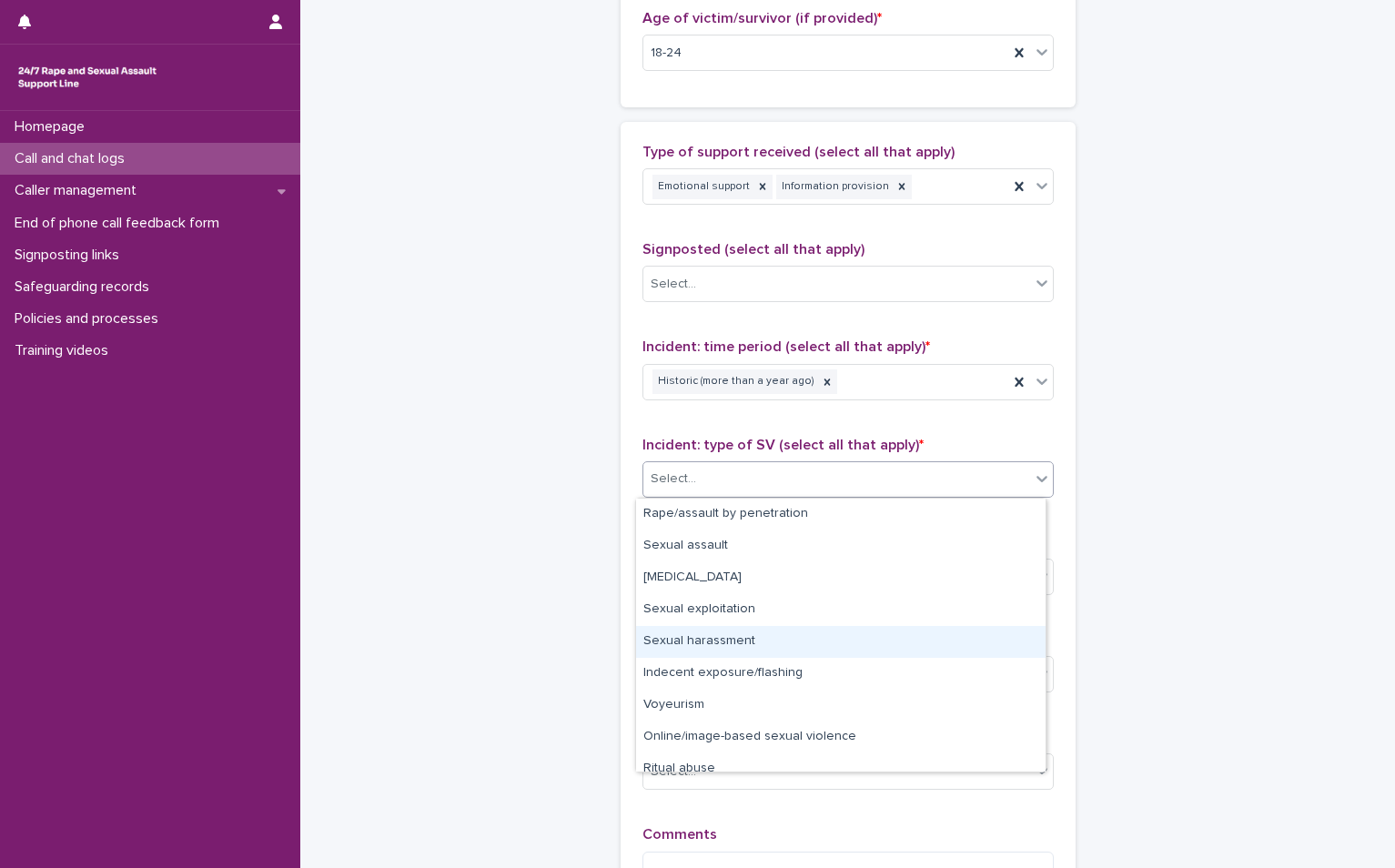
scroll to position [45, 0]
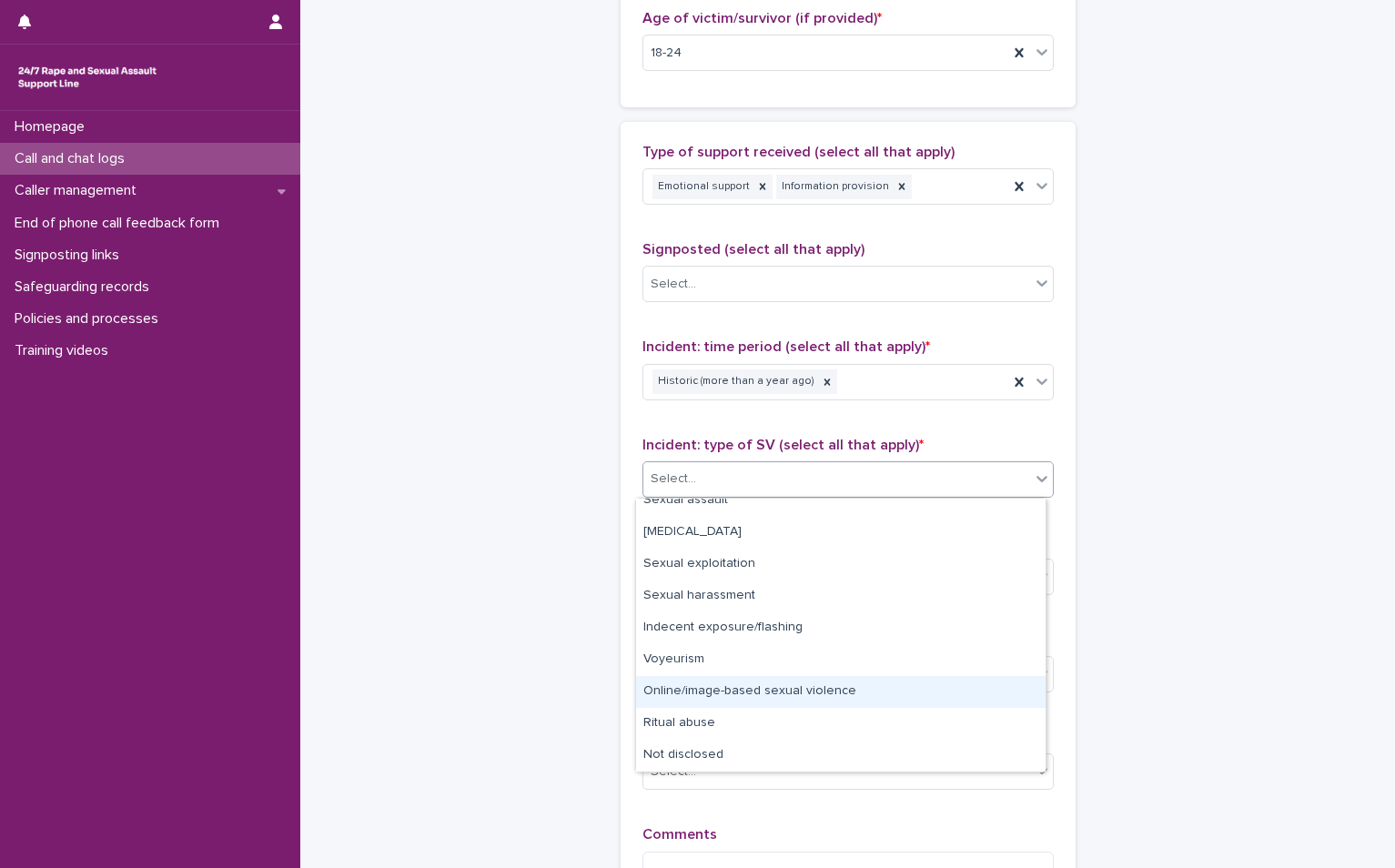
drag, startPoint x: 821, startPoint y: 713, endPoint x: 821, endPoint y: 698, distance: 15.0
click at [821, 698] on div "Online/image-based sexual violence" at bounding box center [840, 692] width 410 height 32
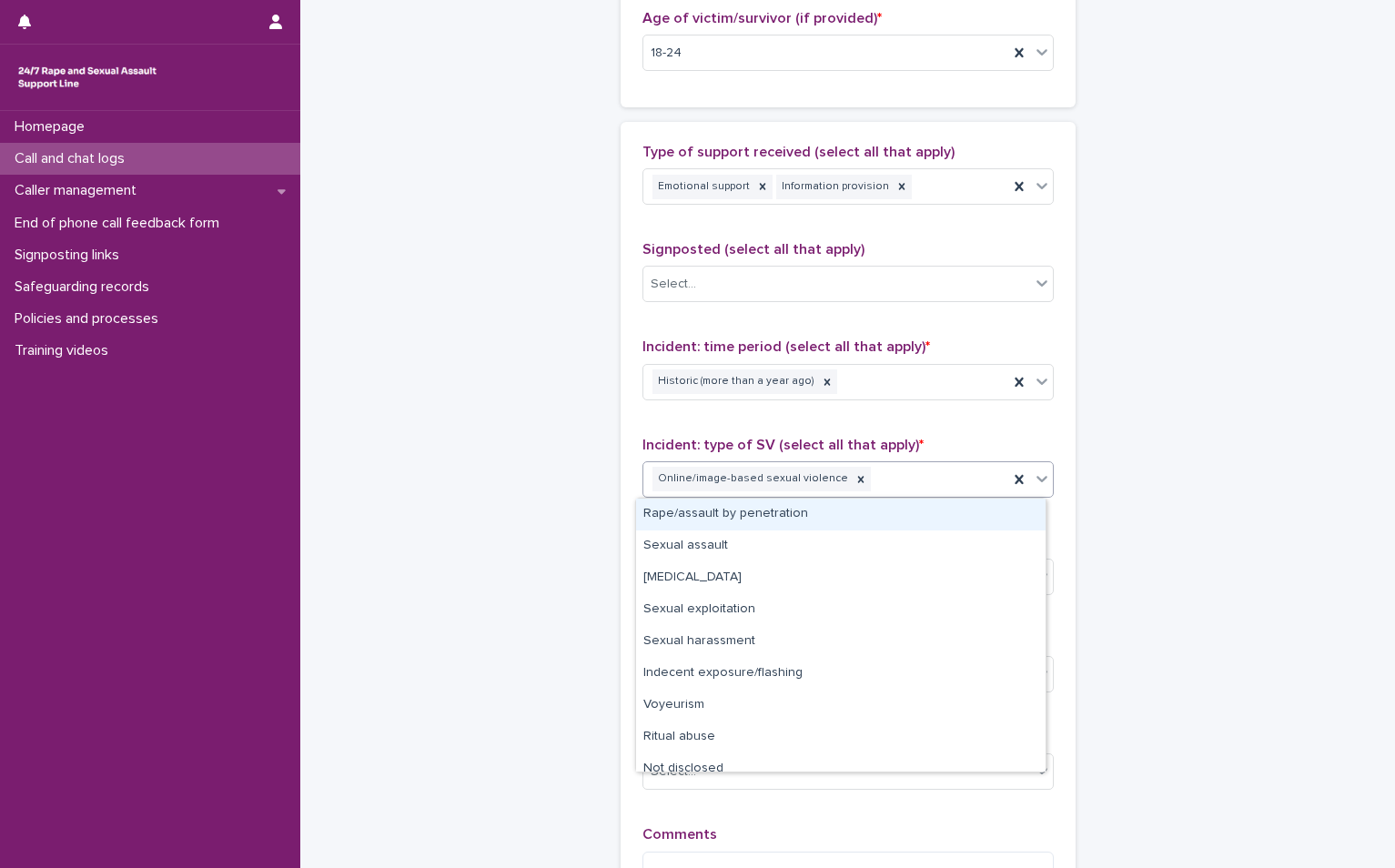
click at [908, 485] on div "Online/image-based sexual violence" at bounding box center [825, 479] width 365 height 32
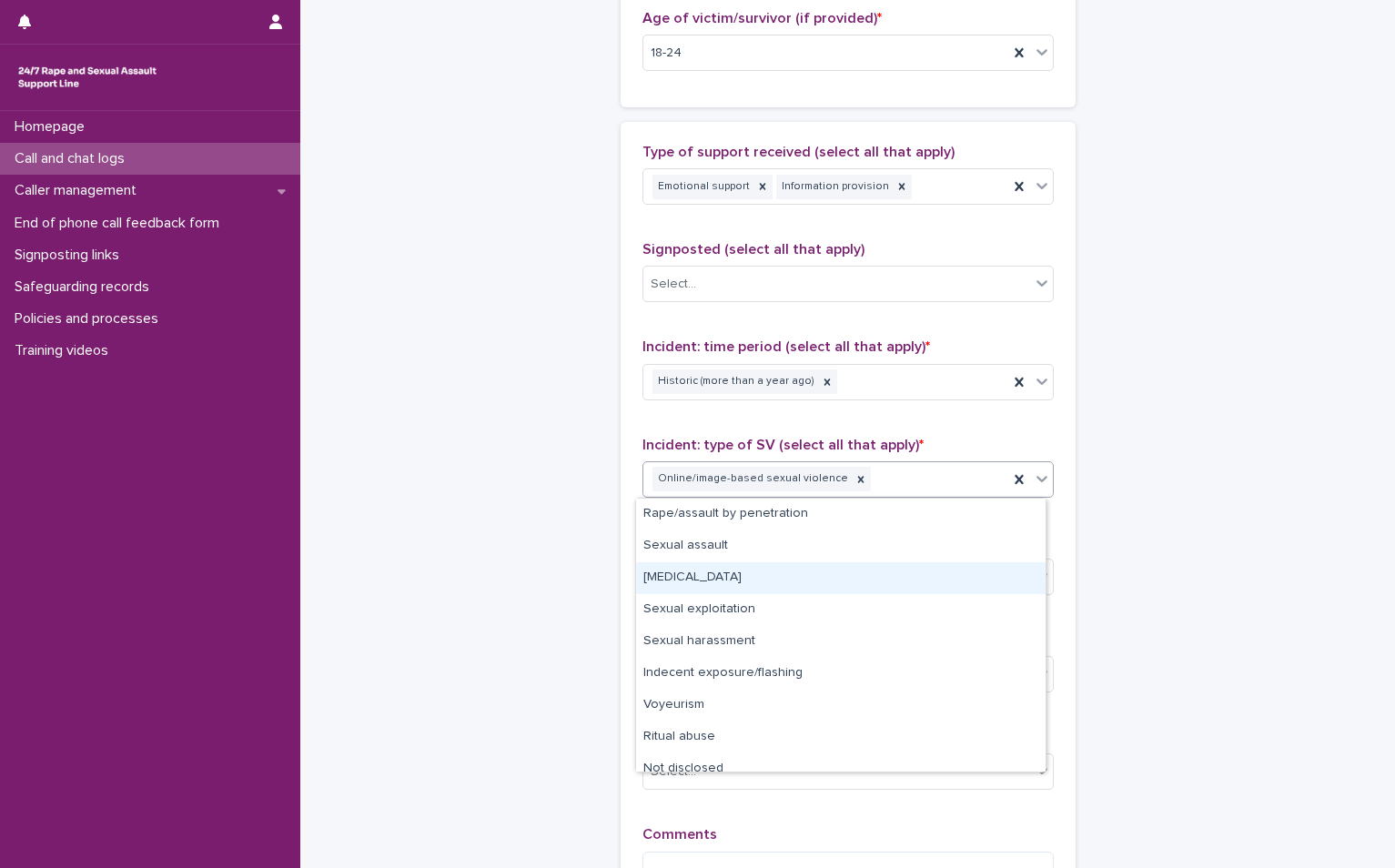
click at [712, 582] on div "[MEDICAL_DATA]" at bounding box center [840, 578] width 410 height 32
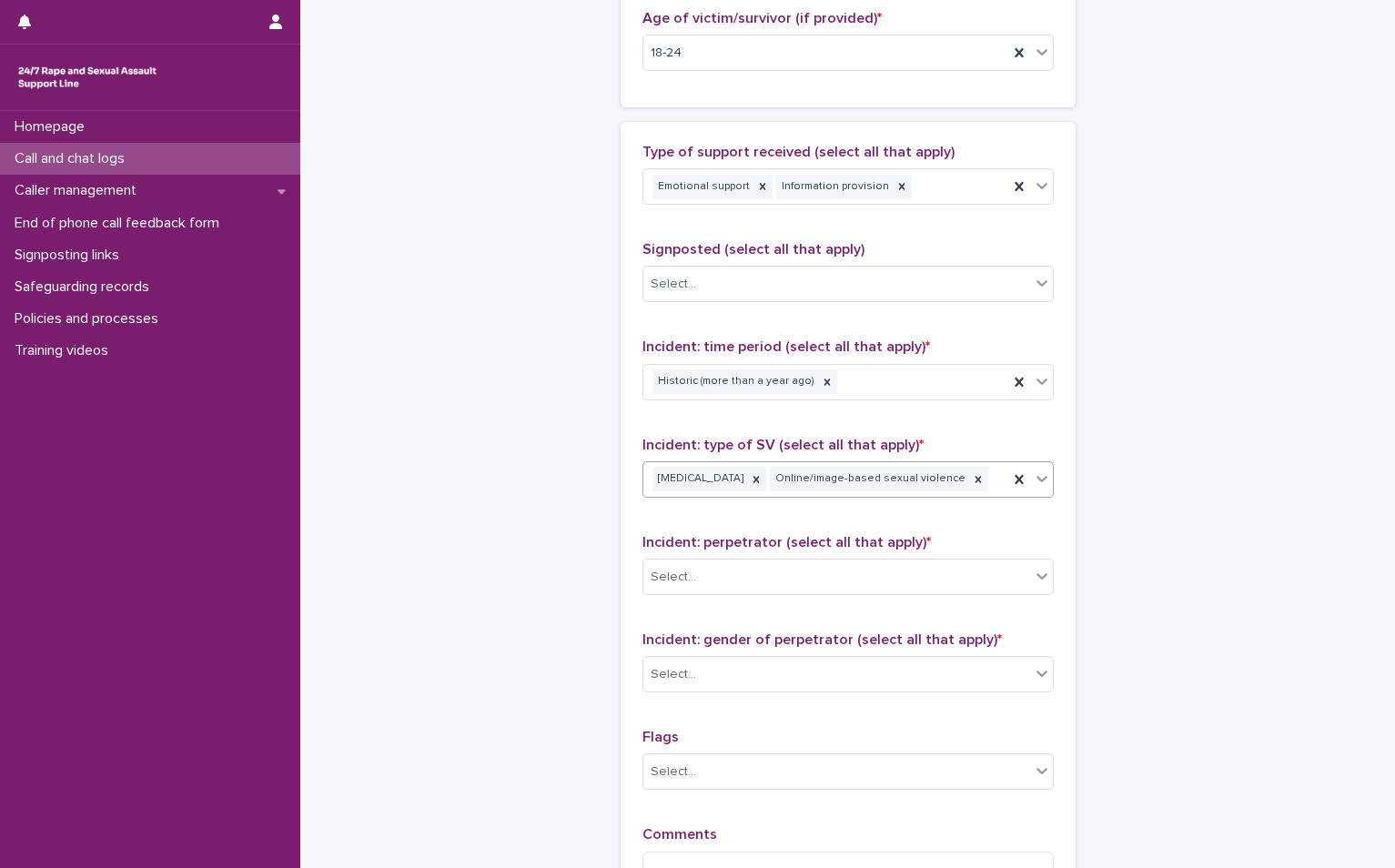
click at [712, 582] on div "Select..." at bounding box center [836, 577] width 387 height 30
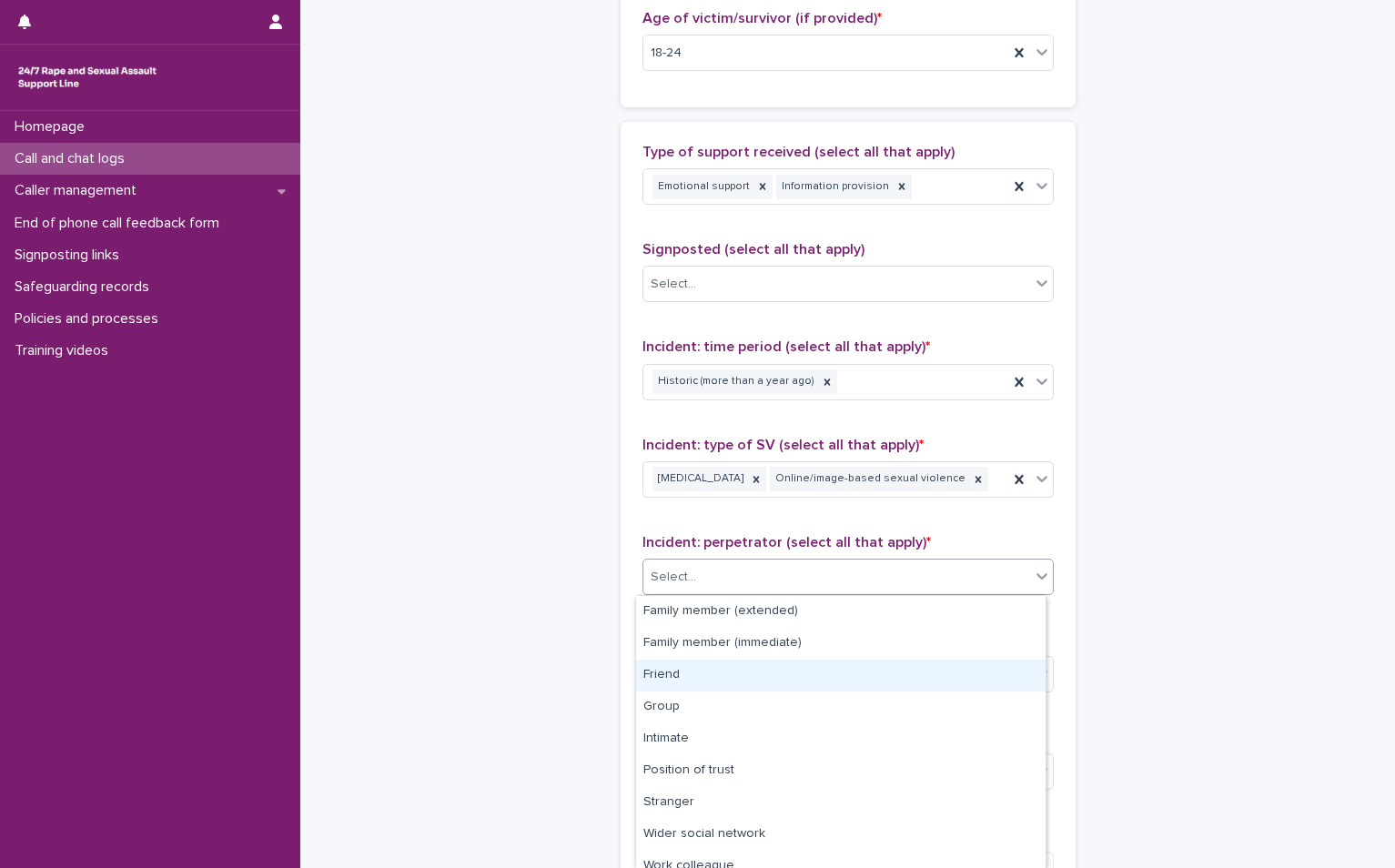
scroll to position [77, 0]
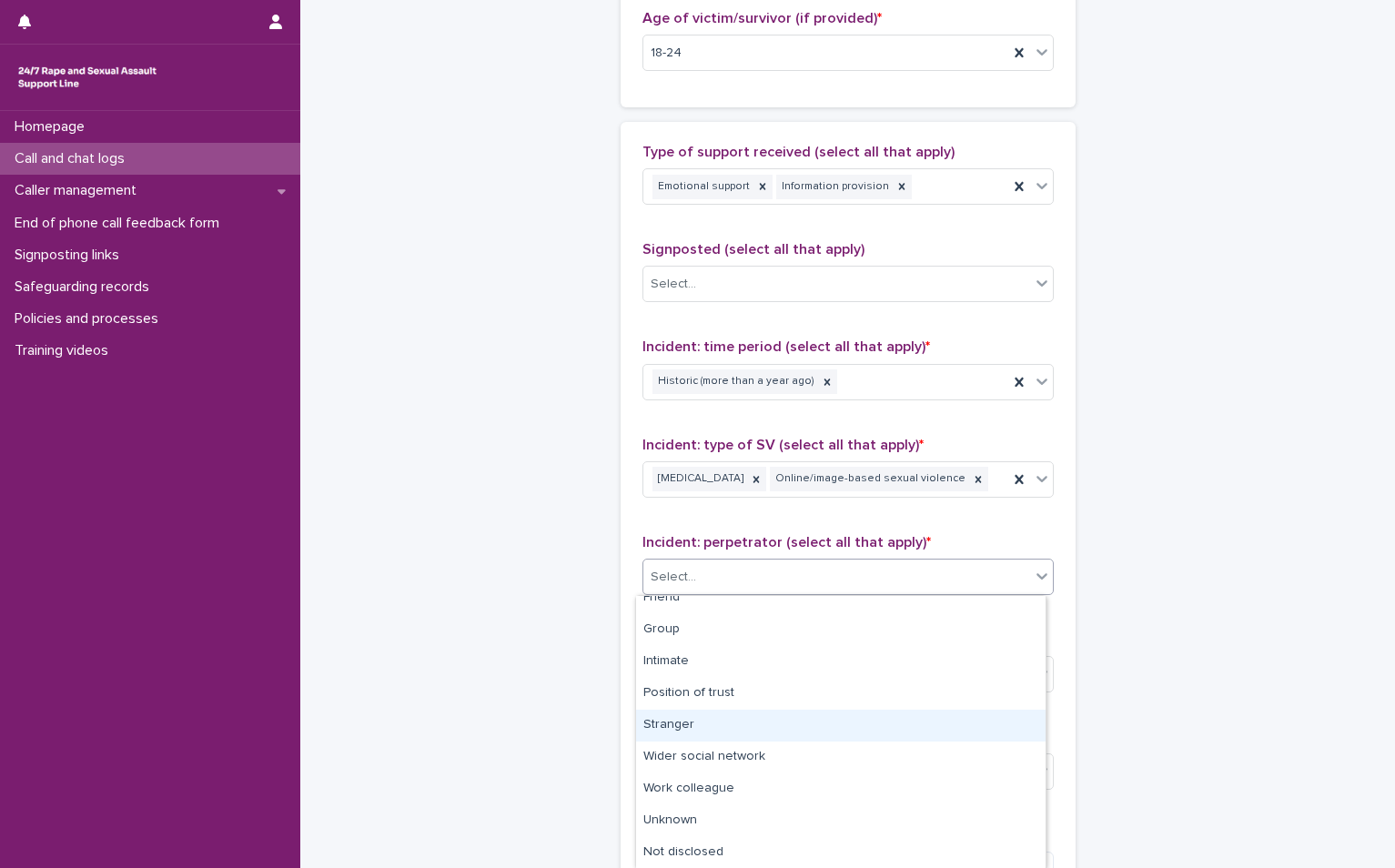
click at [735, 734] on div "Stranger" at bounding box center [840, 726] width 410 height 32
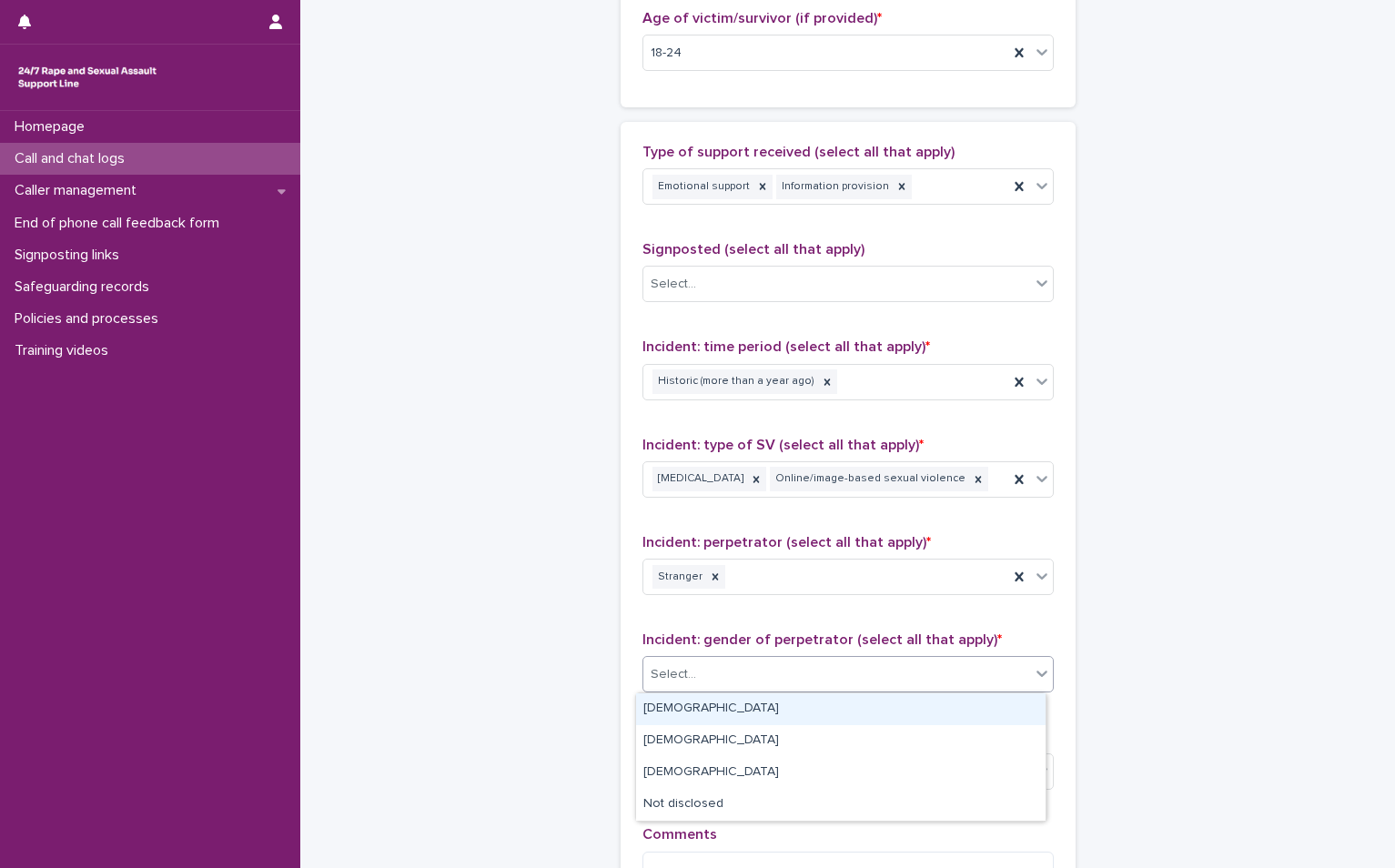
click at [715, 692] on body "**********" at bounding box center [697, 434] width 1395 height 868
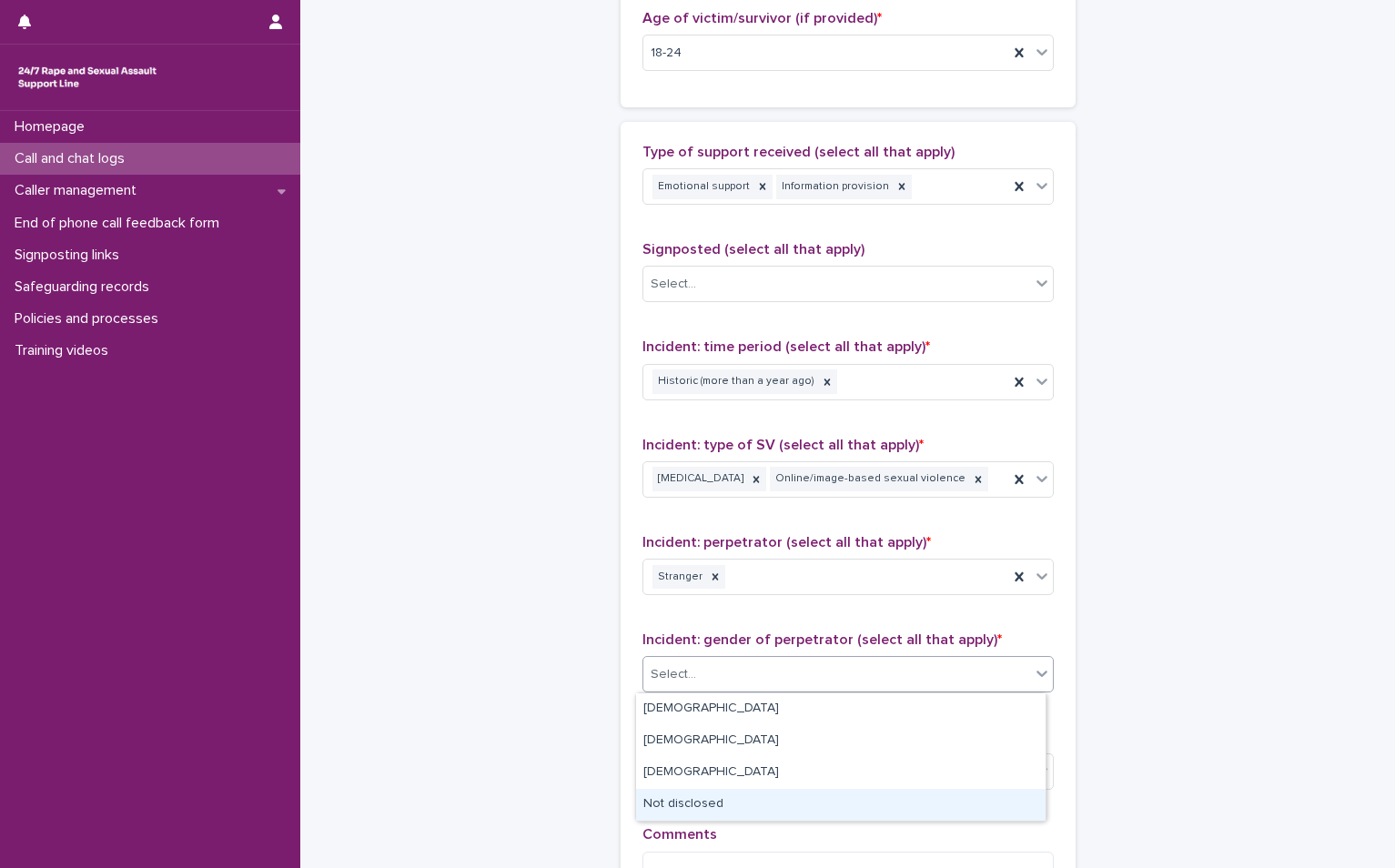
click at [687, 800] on div "Not disclosed" at bounding box center [840, 805] width 410 height 32
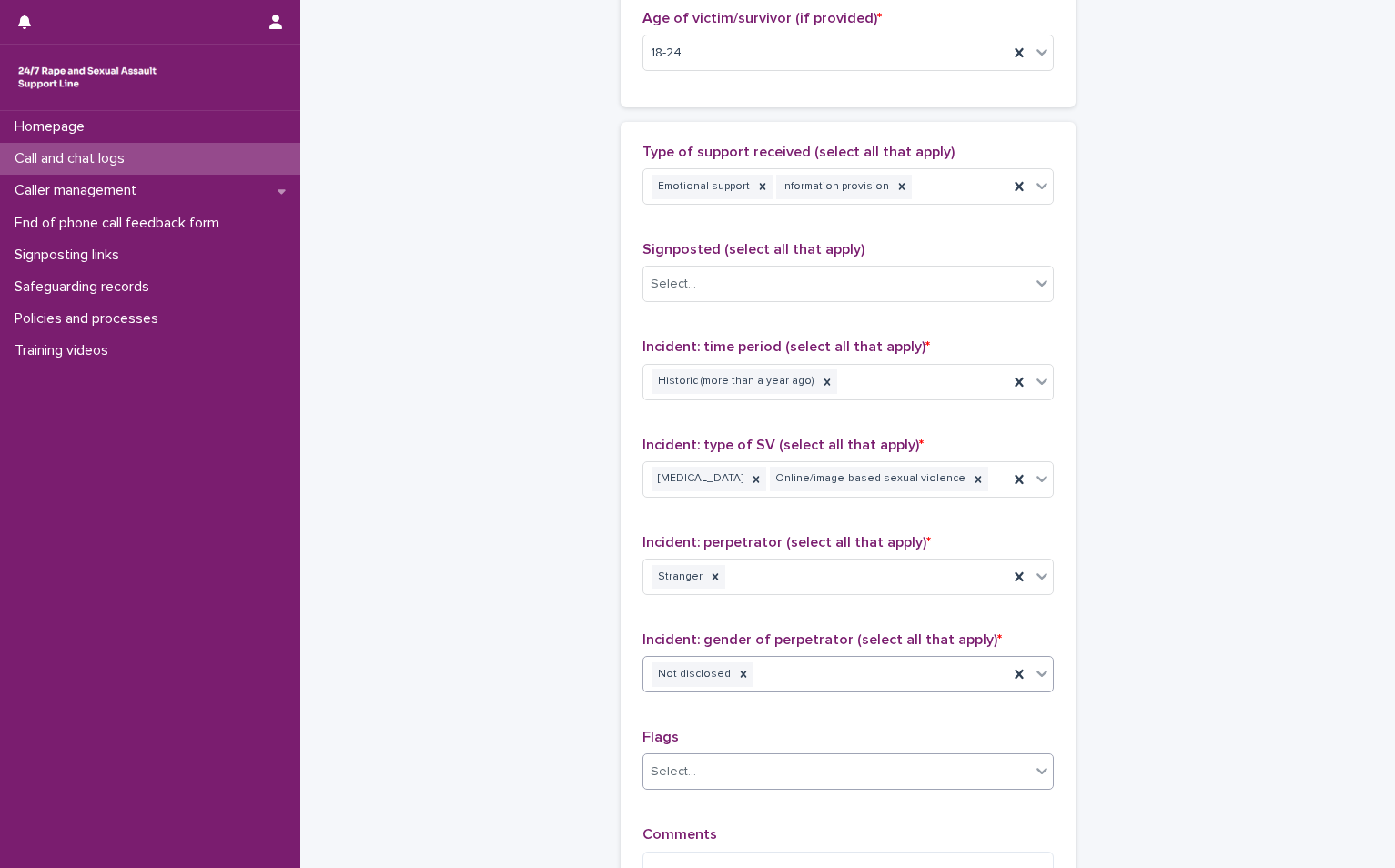
scroll to position [1246, 0]
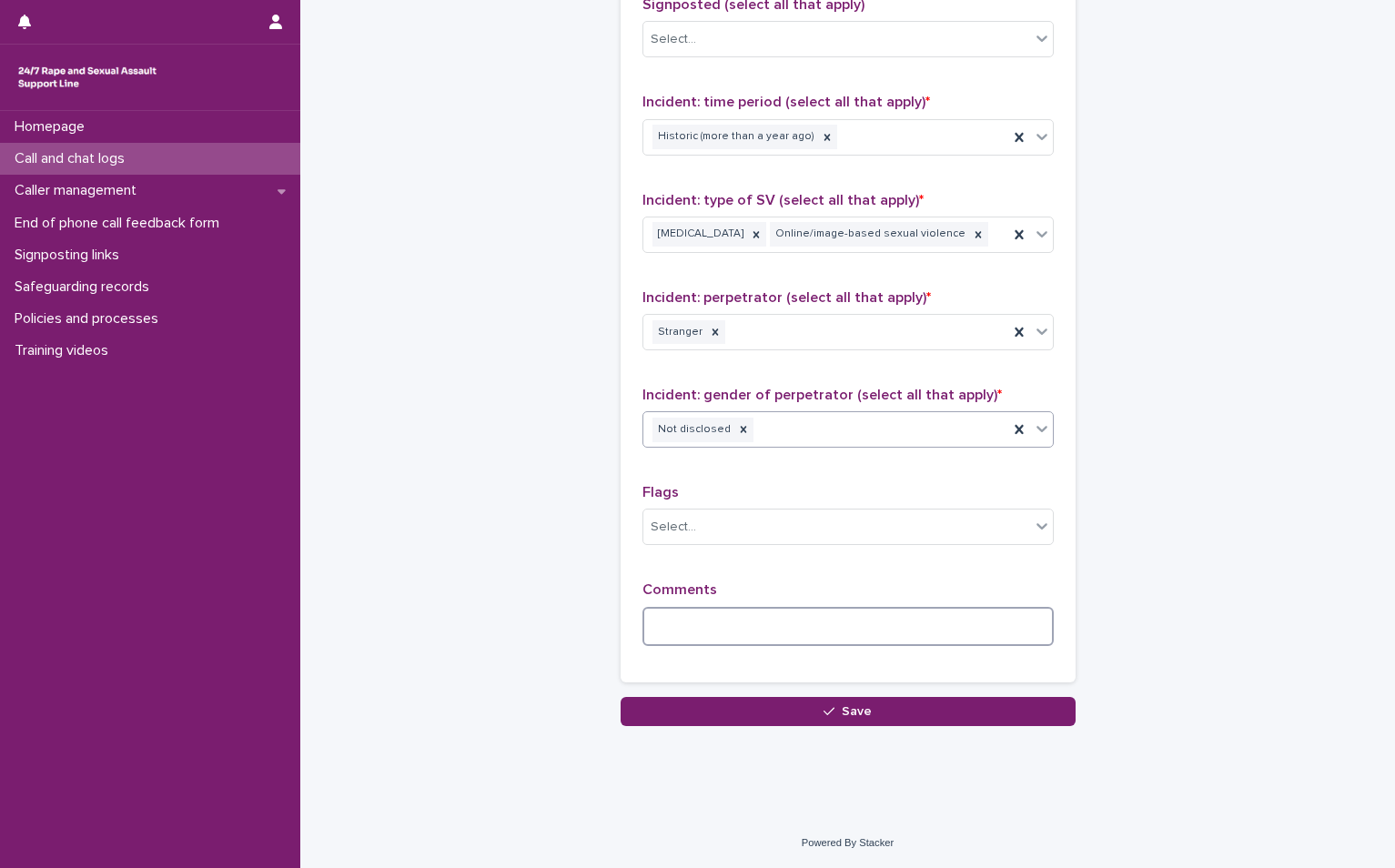
click at [683, 633] on textarea at bounding box center [848, 626] width 412 height 40
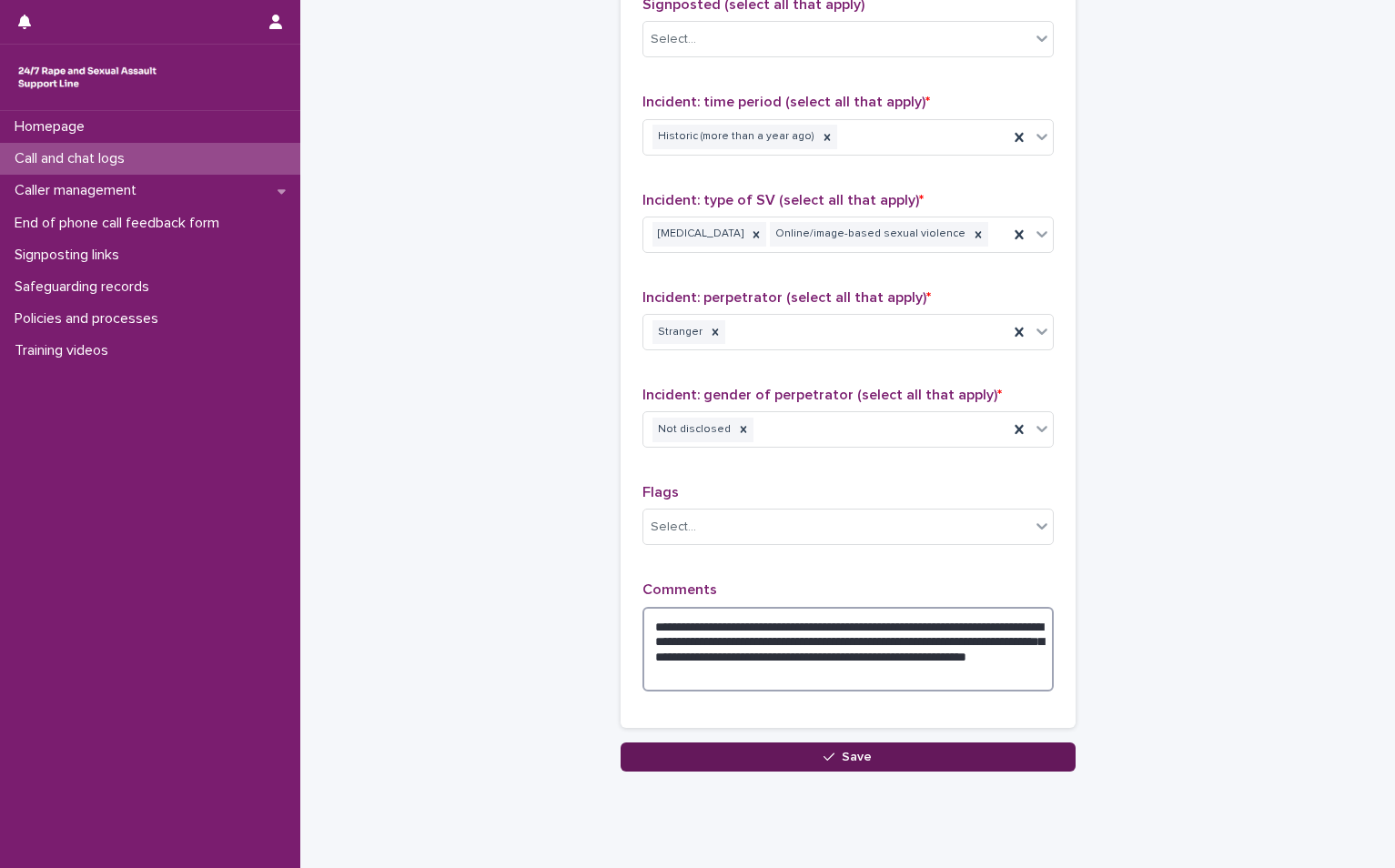
type textarea "**********"
click at [828, 747] on button "Save" at bounding box center [848, 756] width 455 height 29
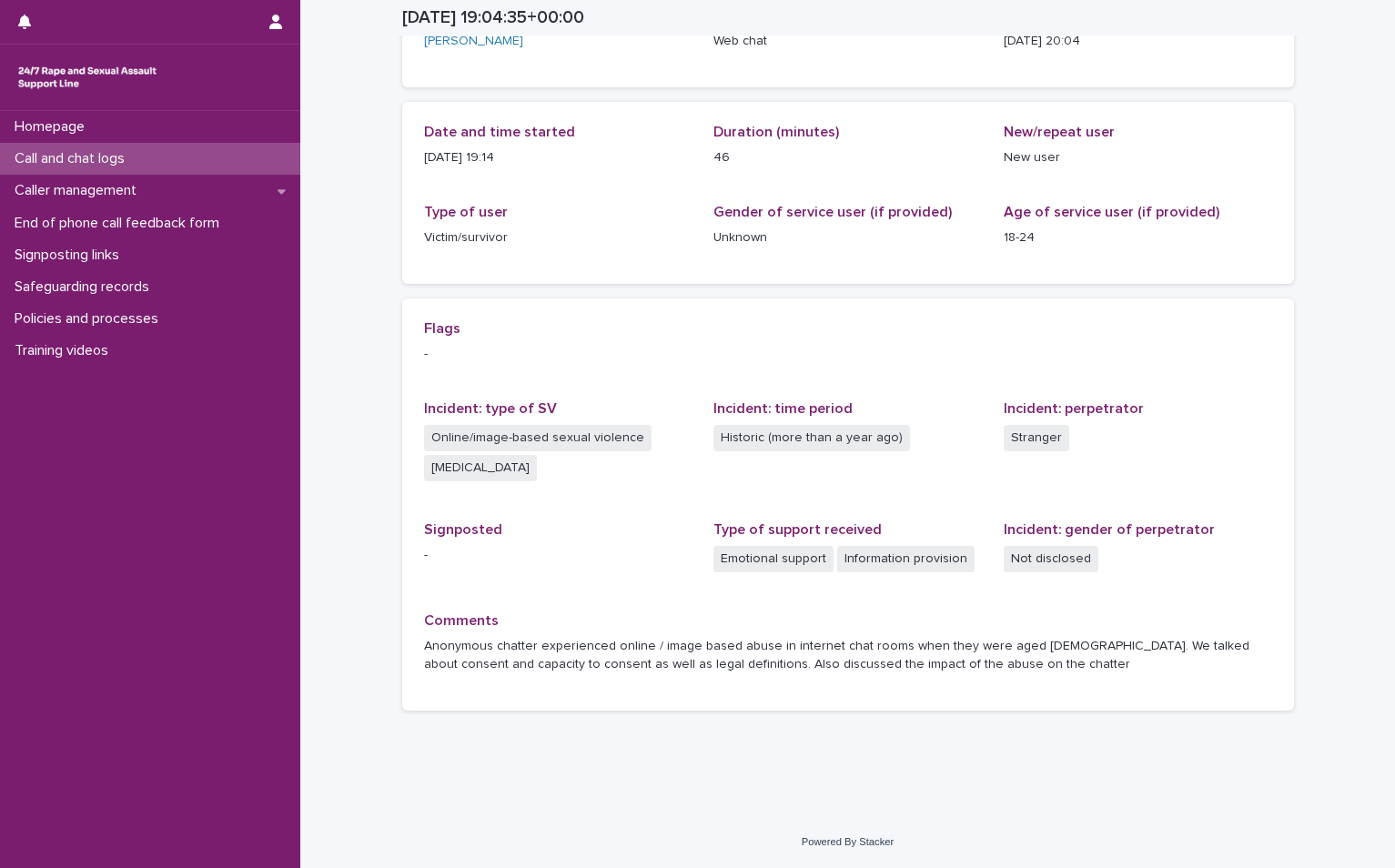
scroll to position [148, 0]
